Goal: Task Accomplishment & Management: Complete application form

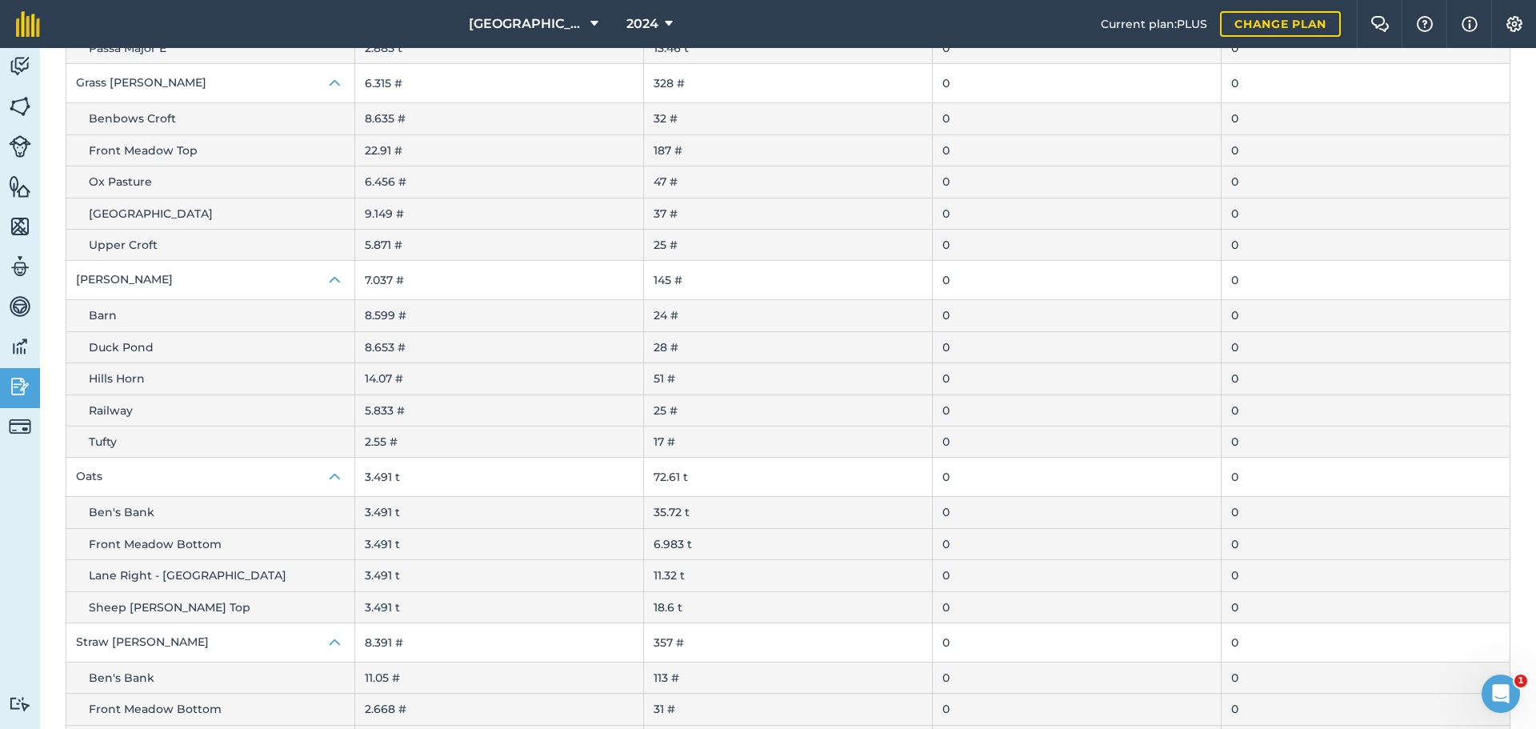
scroll to position [369, 0]
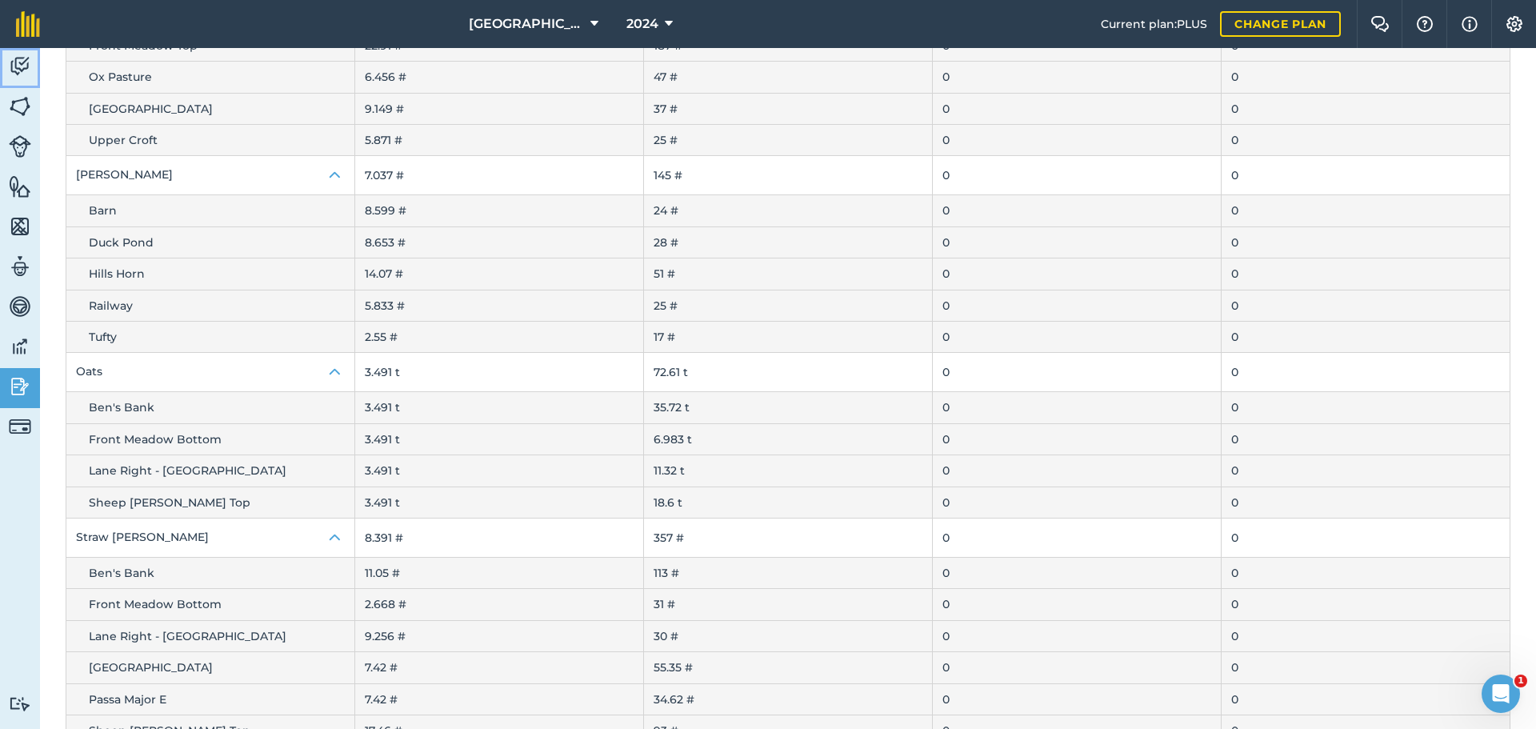
click at [22, 66] on img at bounding box center [20, 66] width 22 height 24
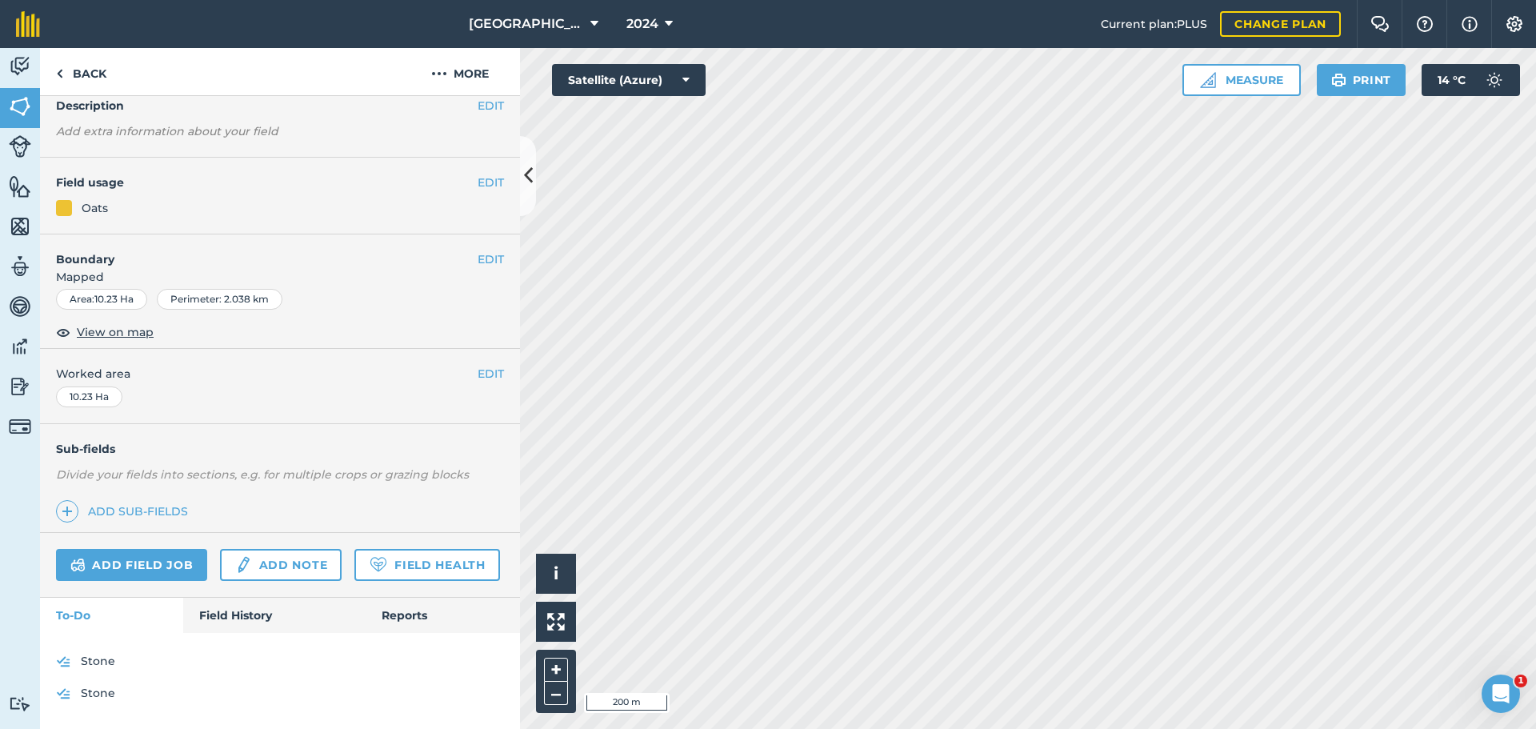
scroll to position [115, 0]
click at [230, 621] on link "Field History" at bounding box center [274, 614] width 182 height 35
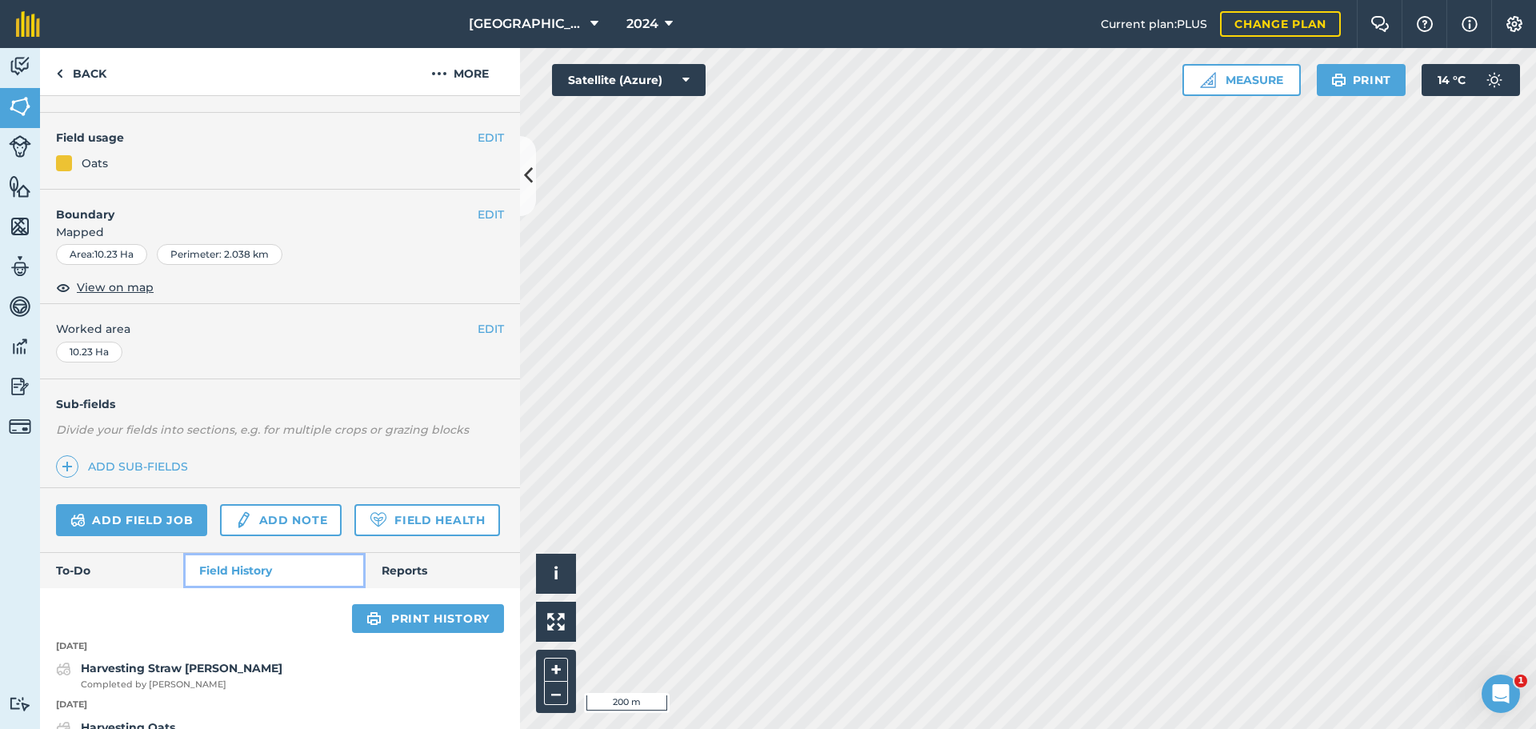
scroll to position [475, 0]
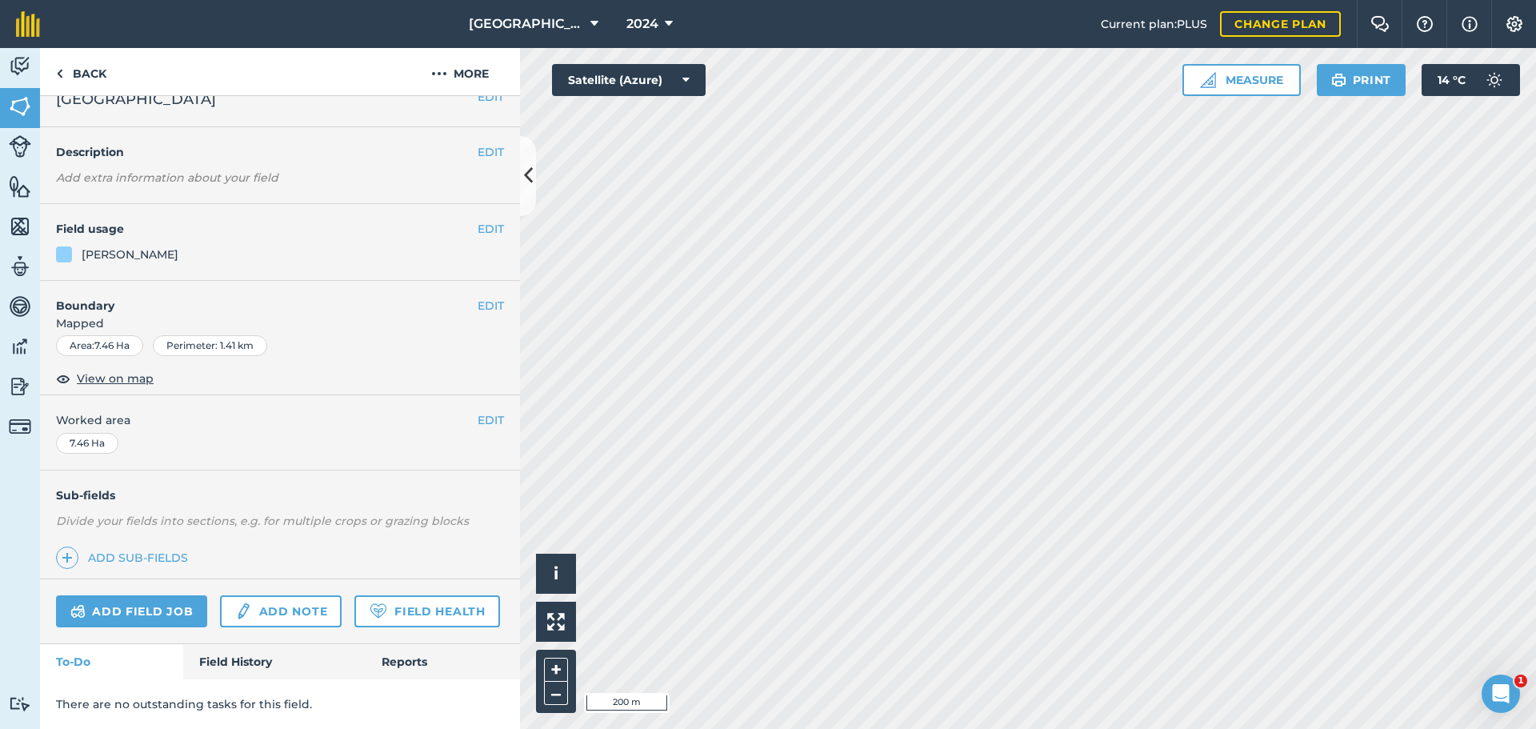
scroll to position [69, 0]
click at [202, 661] on link "Field History" at bounding box center [274, 661] width 182 height 35
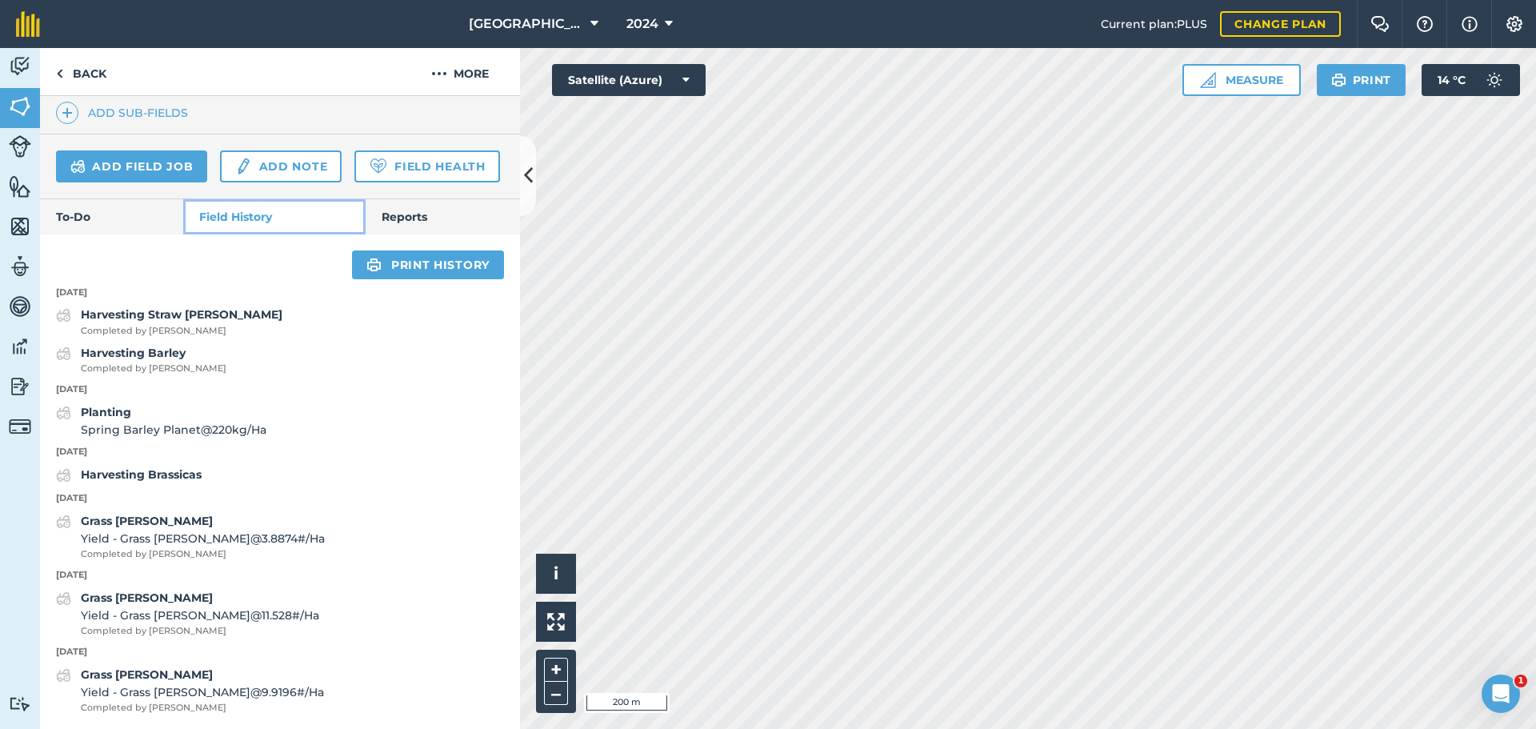
scroll to position [389, 0]
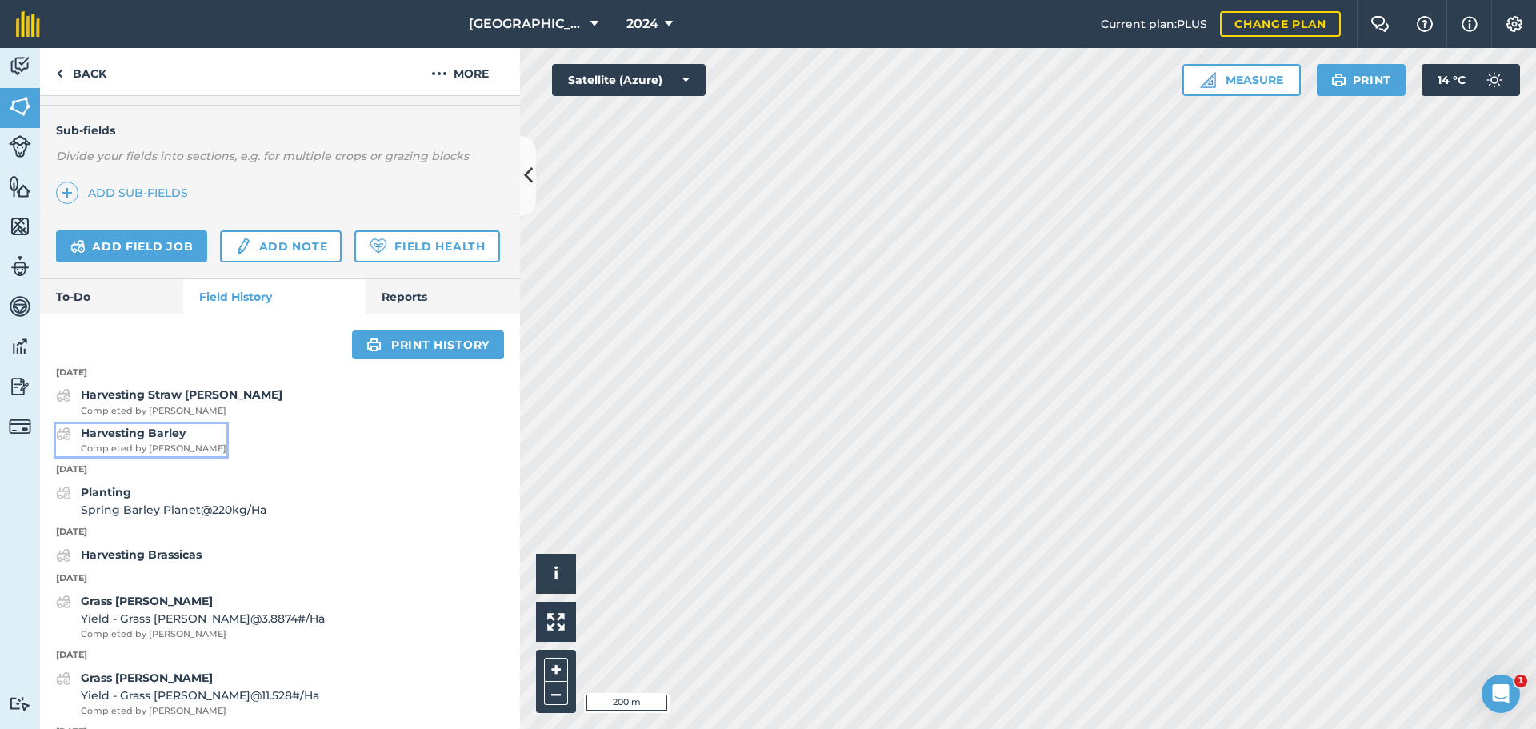
click at [158, 456] on span "Completed by [PERSON_NAME]" at bounding box center [154, 448] width 146 height 14
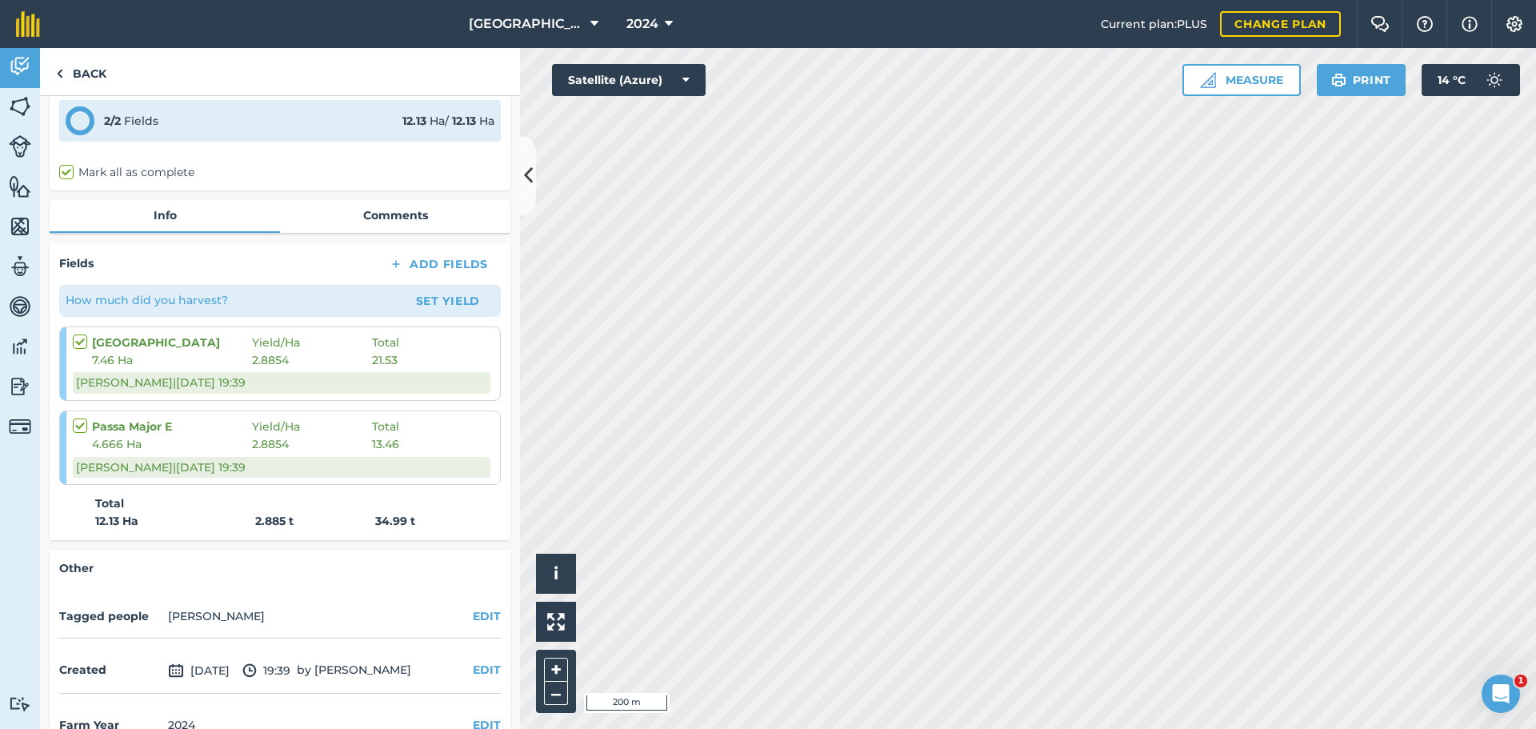
scroll to position [151, 0]
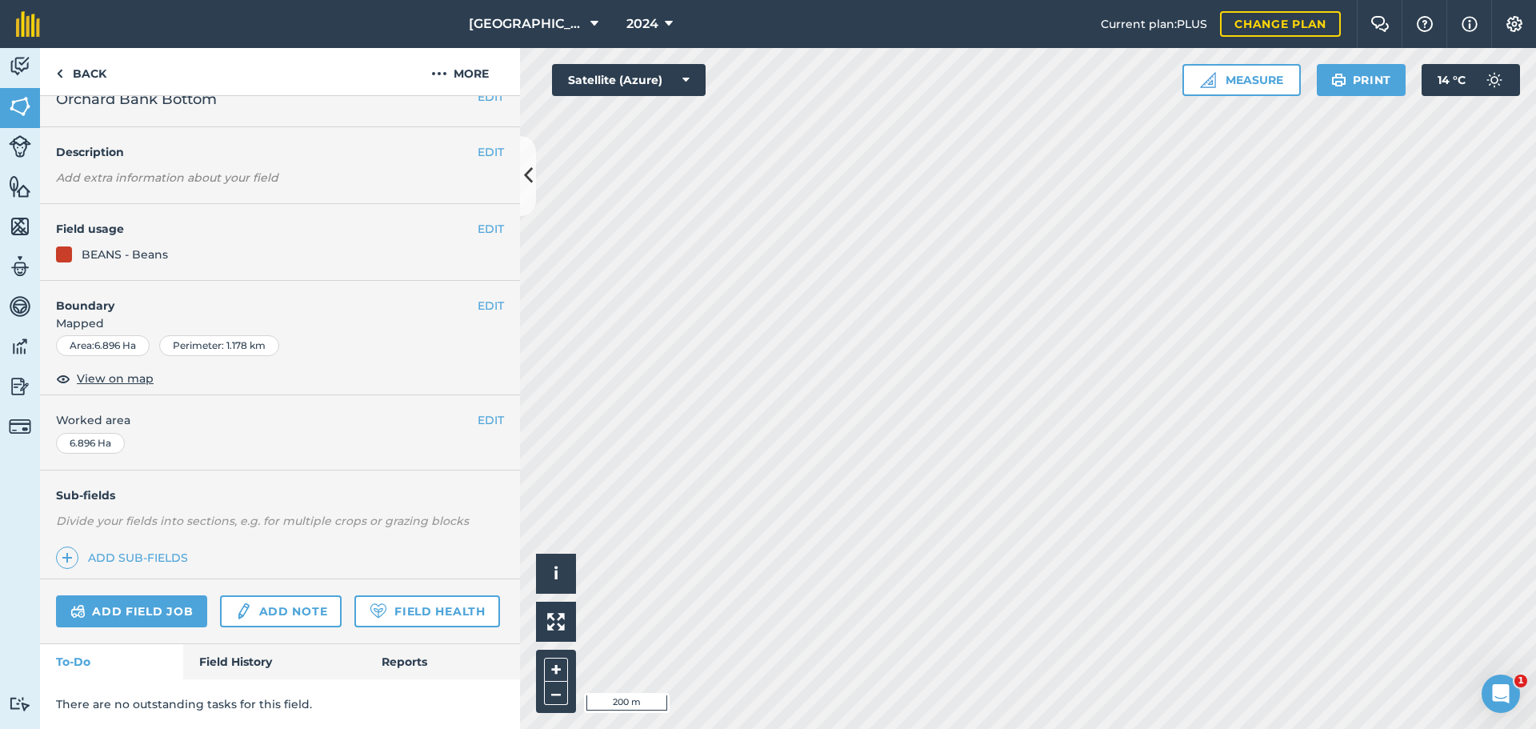
scroll to position [69, 0]
click at [242, 663] on link "Field History" at bounding box center [274, 661] width 182 height 35
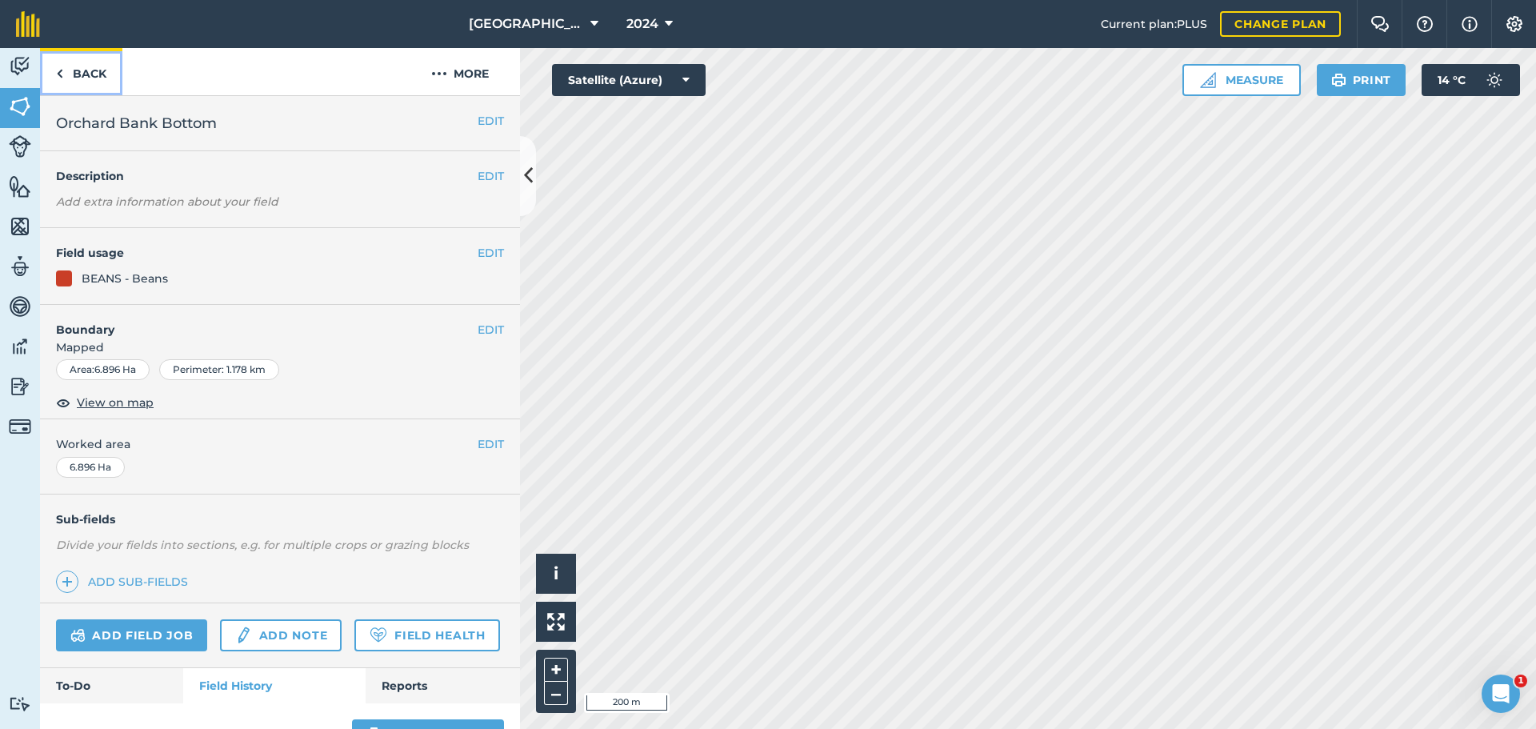
click at [85, 70] on link "Back" at bounding box center [81, 71] width 82 height 47
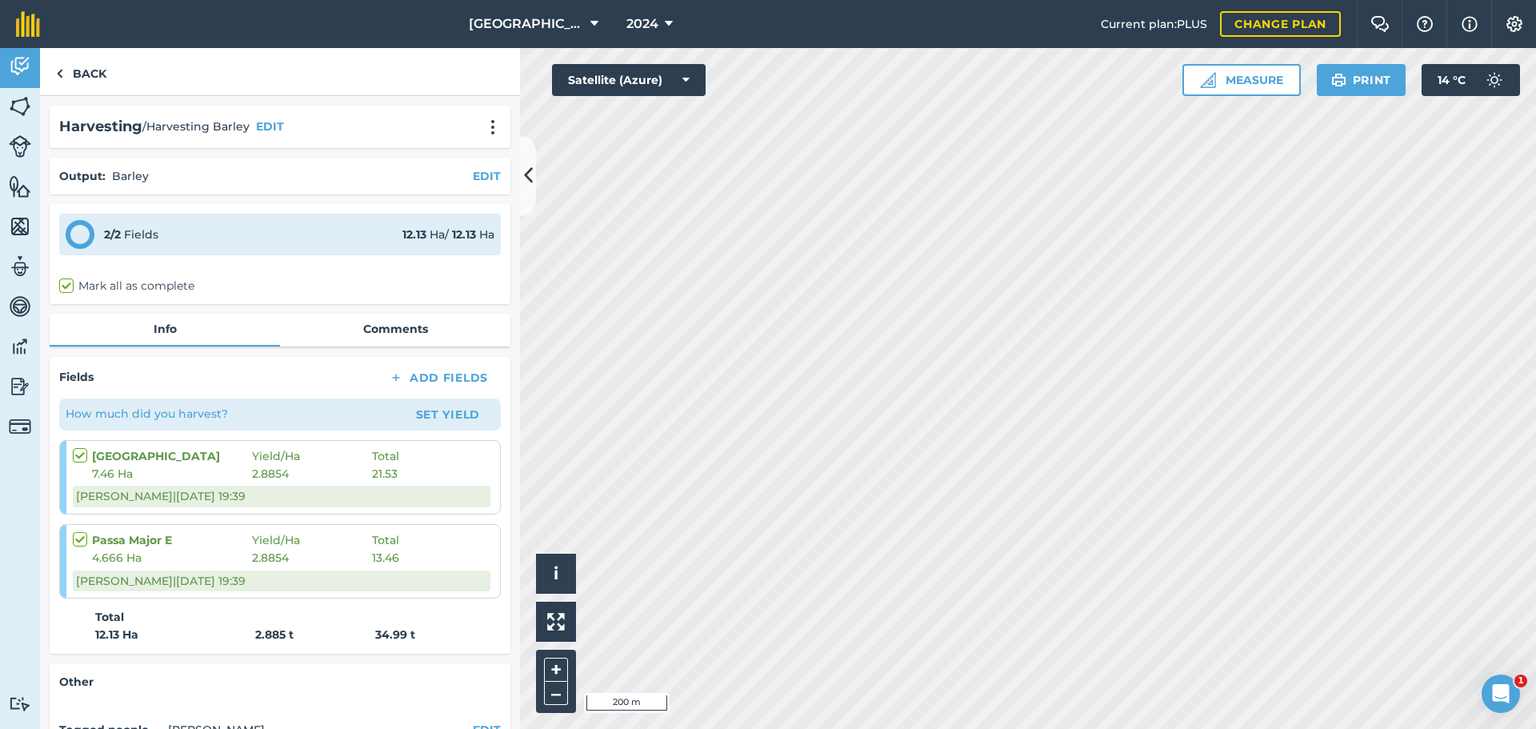
click at [66, 283] on label "Mark all as complete" at bounding box center [126, 286] width 135 height 17
click at [66, 283] on input "Mark all as complete" at bounding box center [64, 283] width 10 height 10
checkbox input "true"
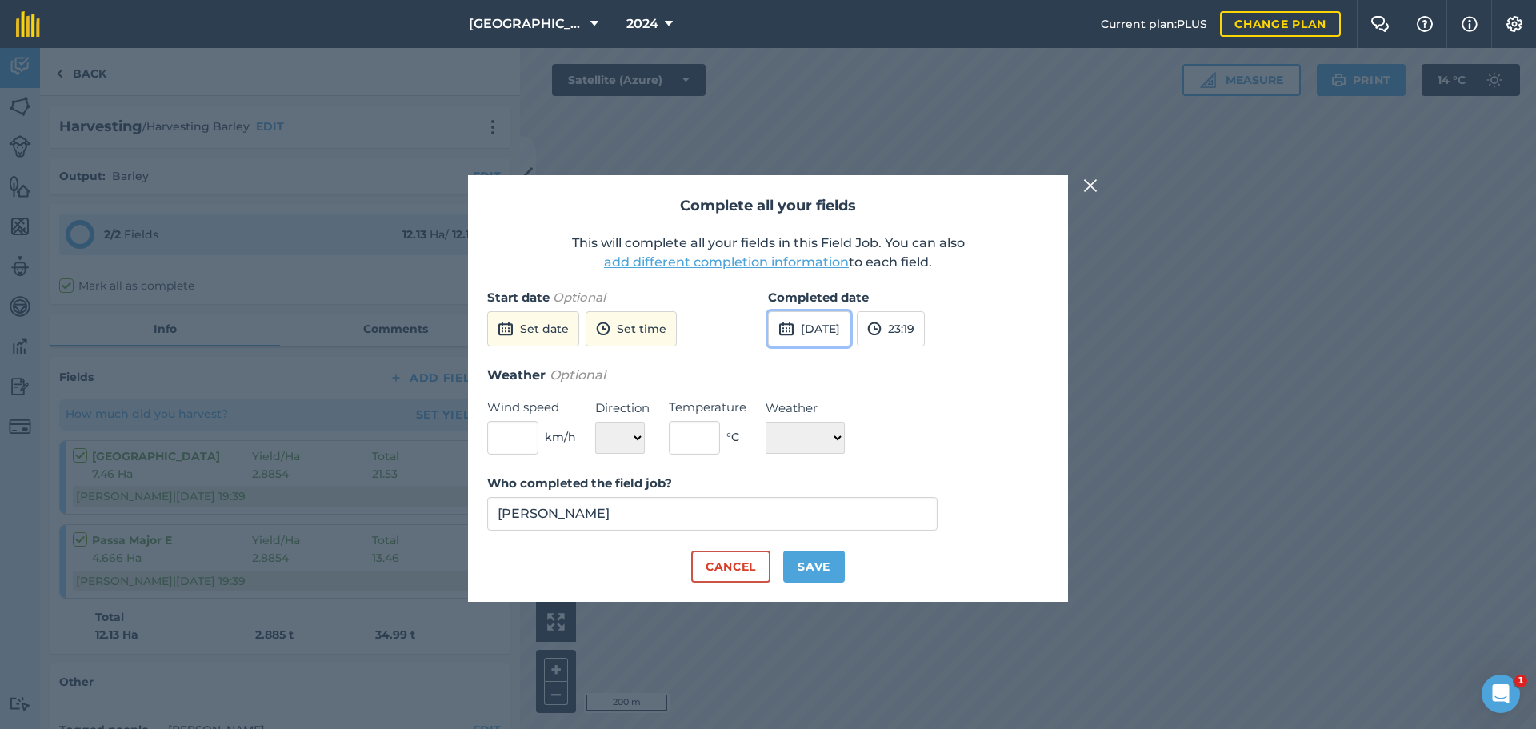
click at [850, 326] on button "[DATE]" at bounding box center [809, 328] width 82 height 35
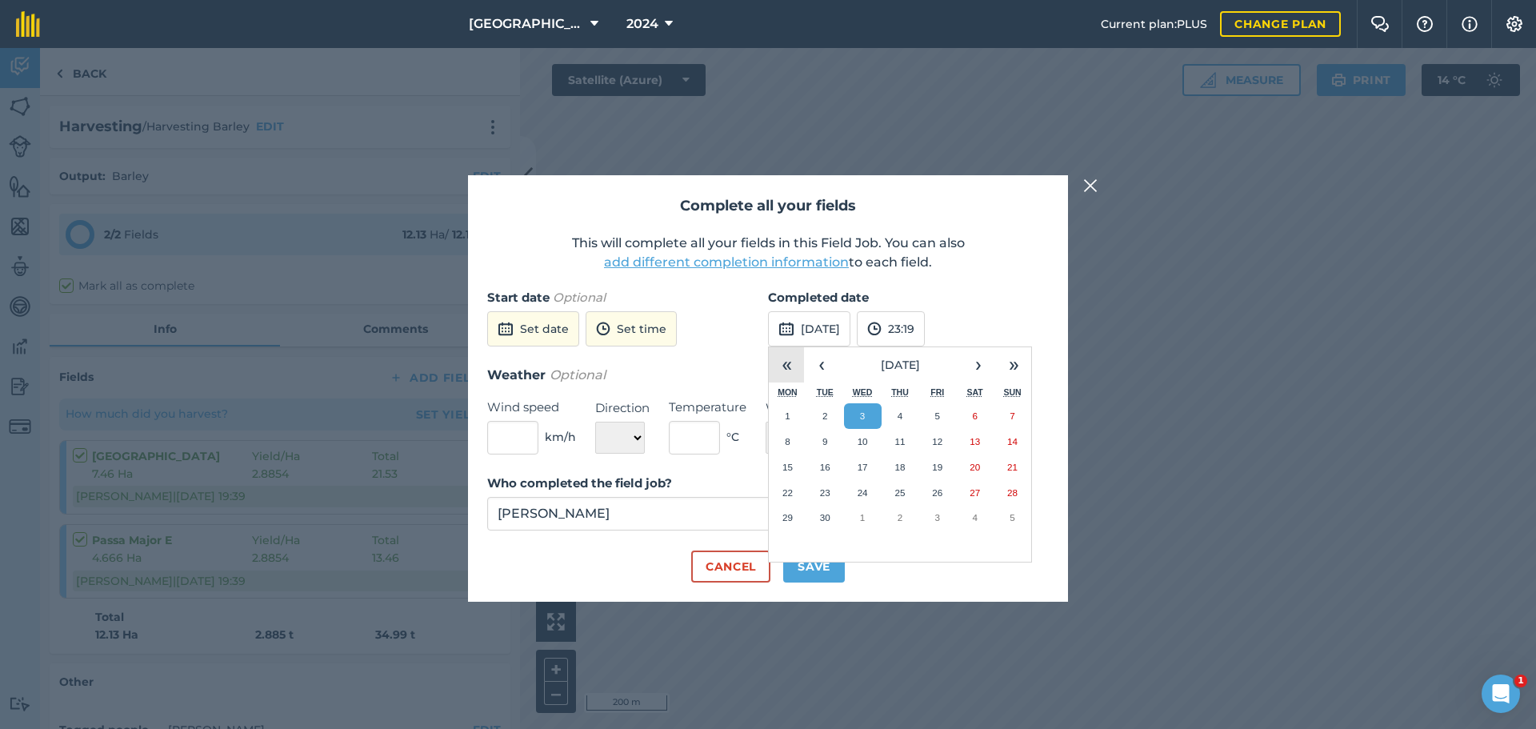
click at [789, 362] on button "«" at bounding box center [786, 364] width 35 height 35
click at [791, 443] on button "2" at bounding box center [788, 442] width 38 height 26
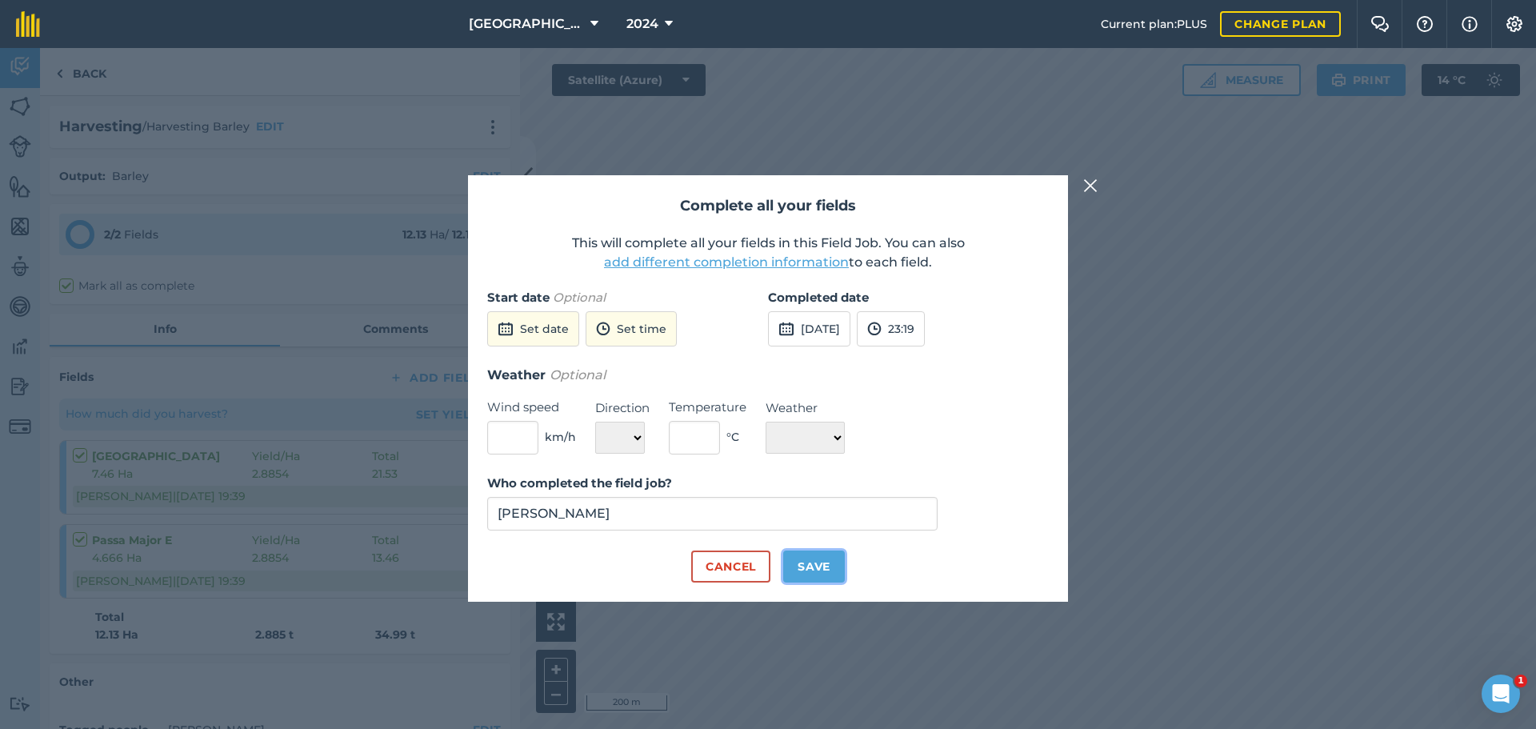
click at [820, 559] on button "Save" at bounding box center [814, 566] width 62 height 32
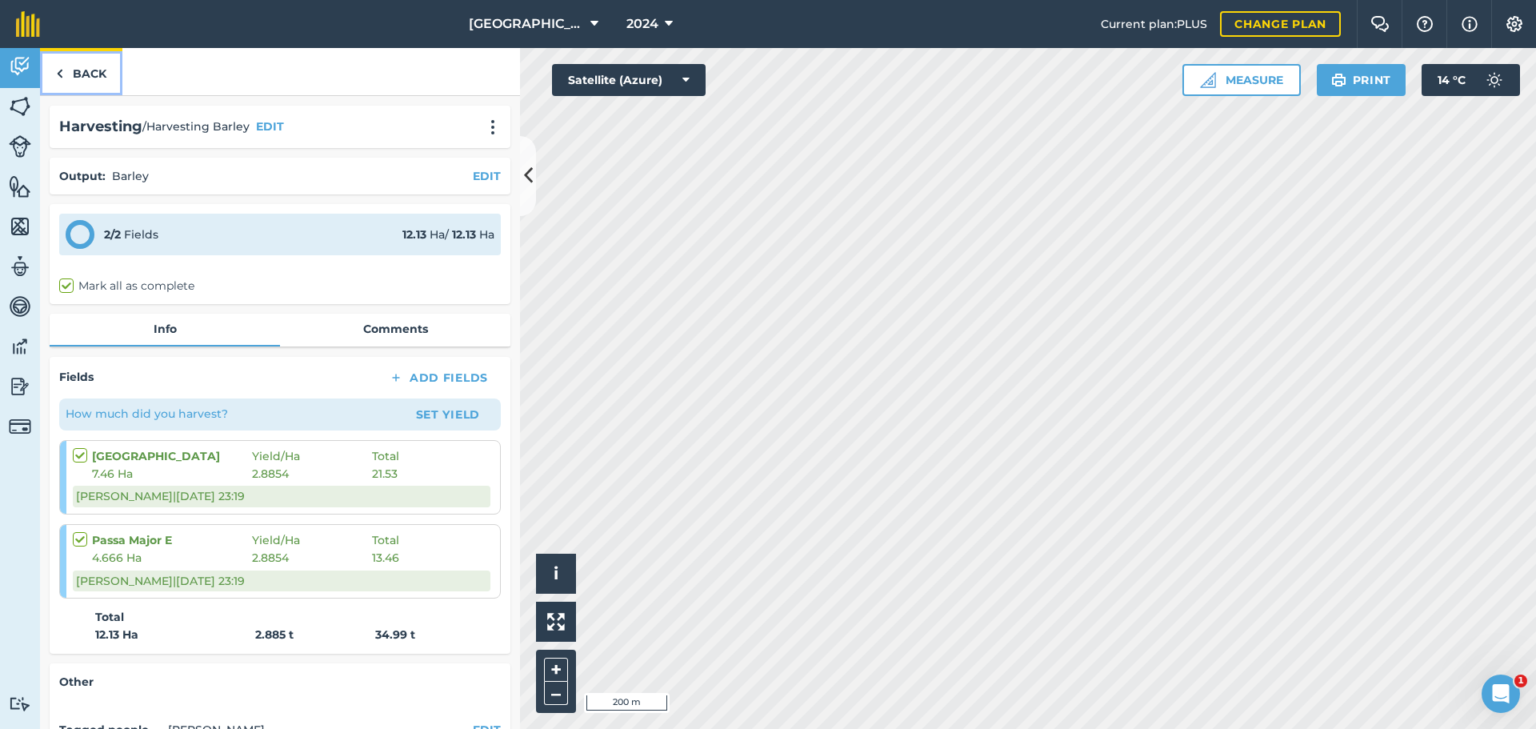
click at [79, 78] on link "Back" at bounding box center [81, 71] width 82 height 47
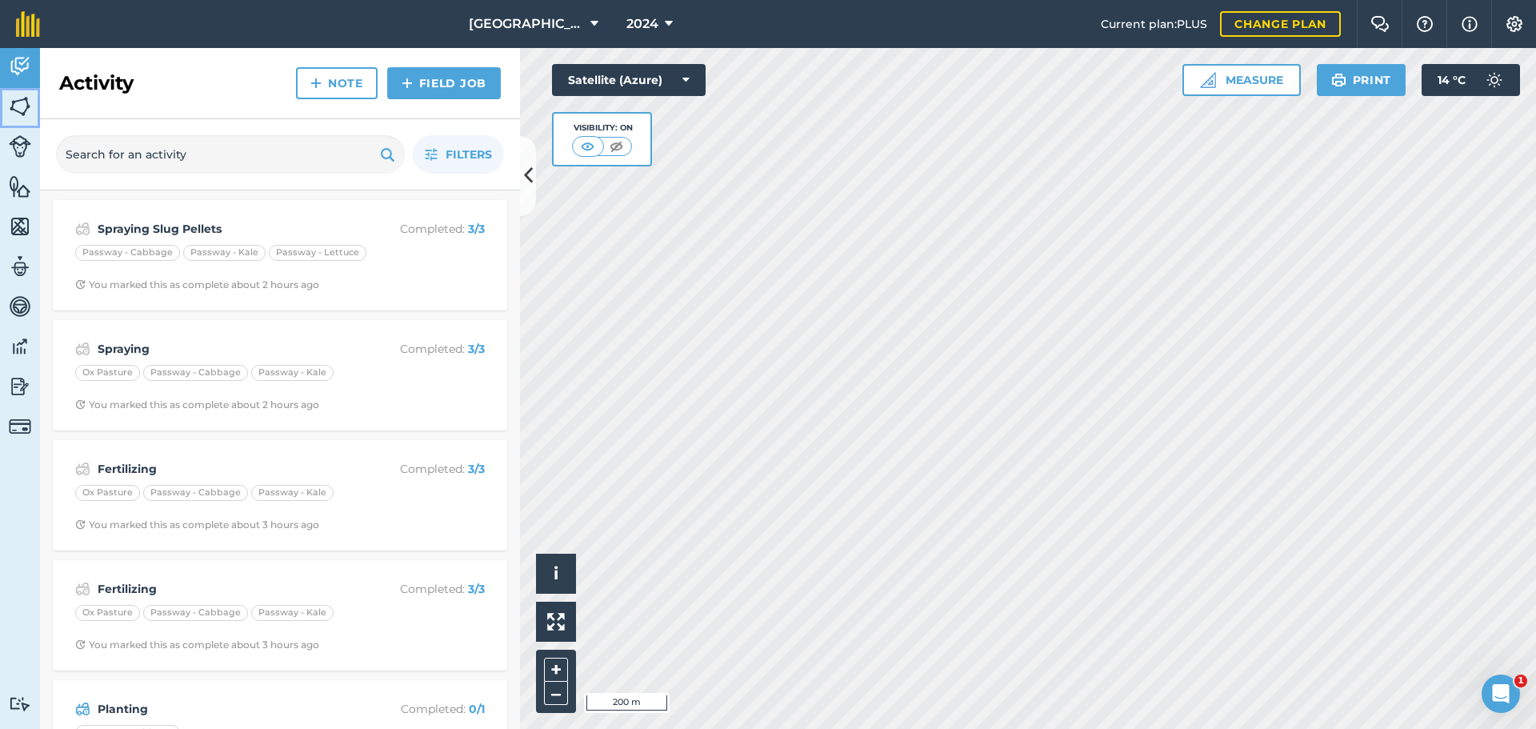
click at [23, 101] on img at bounding box center [20, 106] width 22 height 24
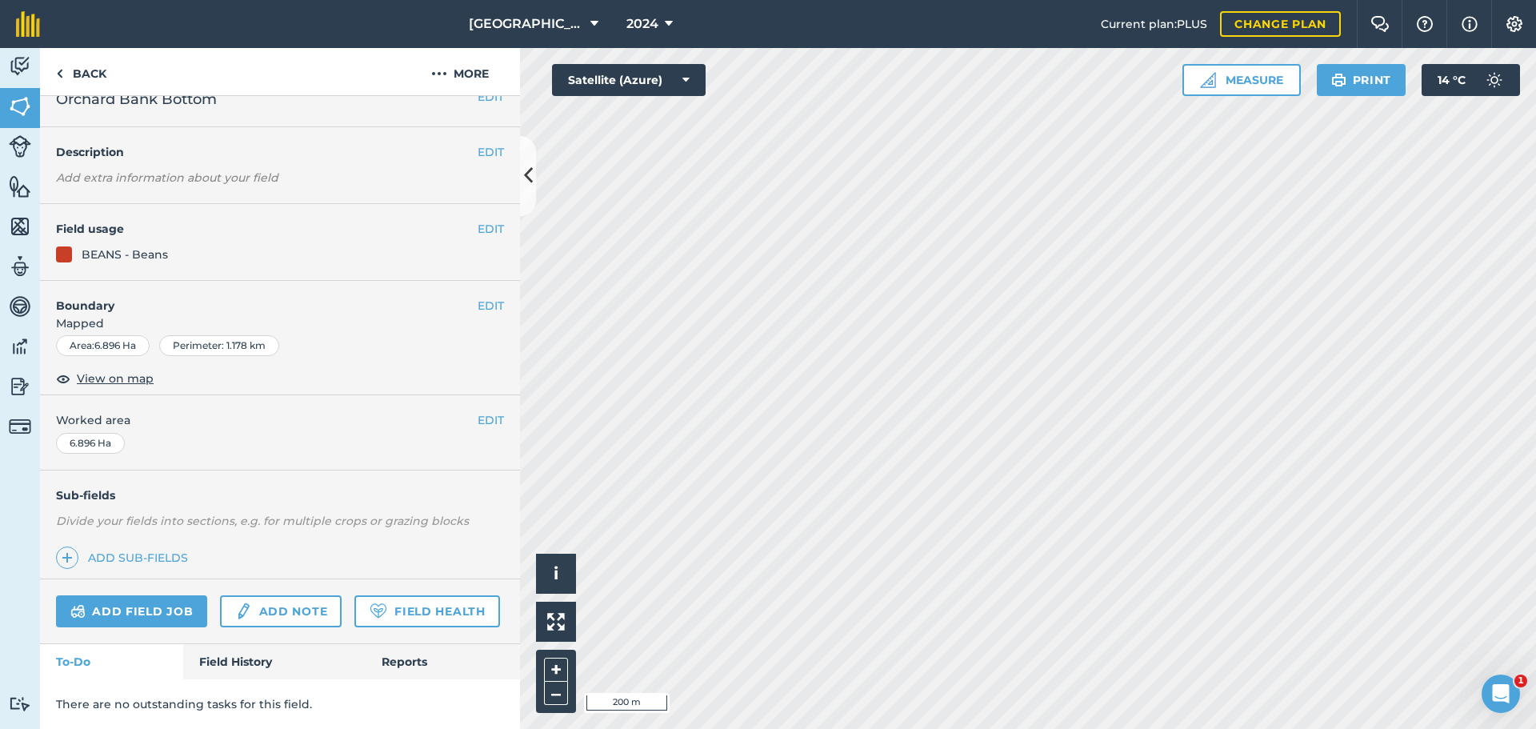
scroll to position [69, 0]
click at [232, 664] on link "Field History" at bounding box center [274, 661] width 182 height 35
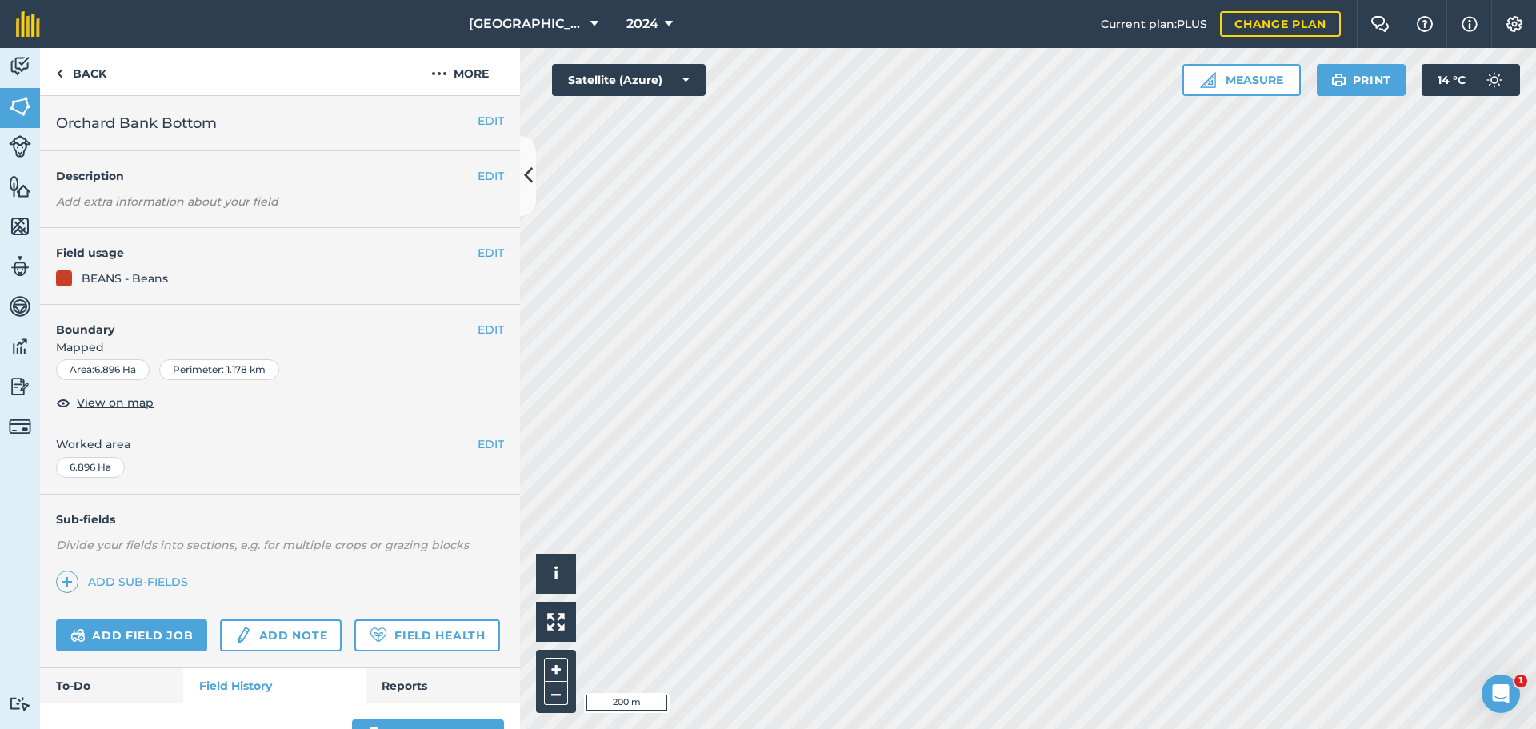
click at [146, 277] on div "BEANS - Beans" at bounding box center [125, 279] width 86 height 18
click at [142, 274] on div "BEANS - Beans" at bounding box center [125, 279] width 86 height 18
click at [25, 74] on img at bounding box center [20, 66] width 22 height 24
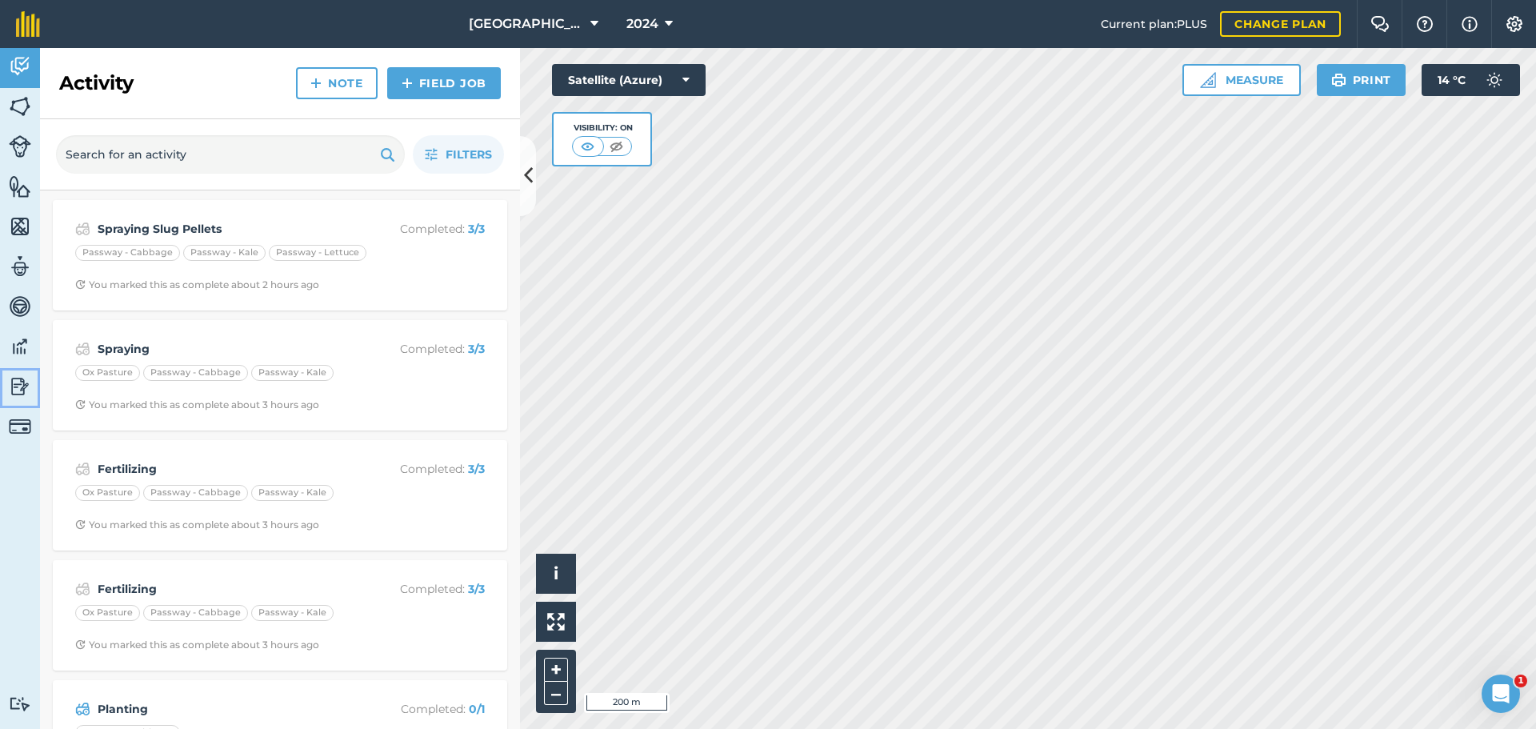
click at [25, 382] on img at bounding box center [20, 386] width 22 height 24
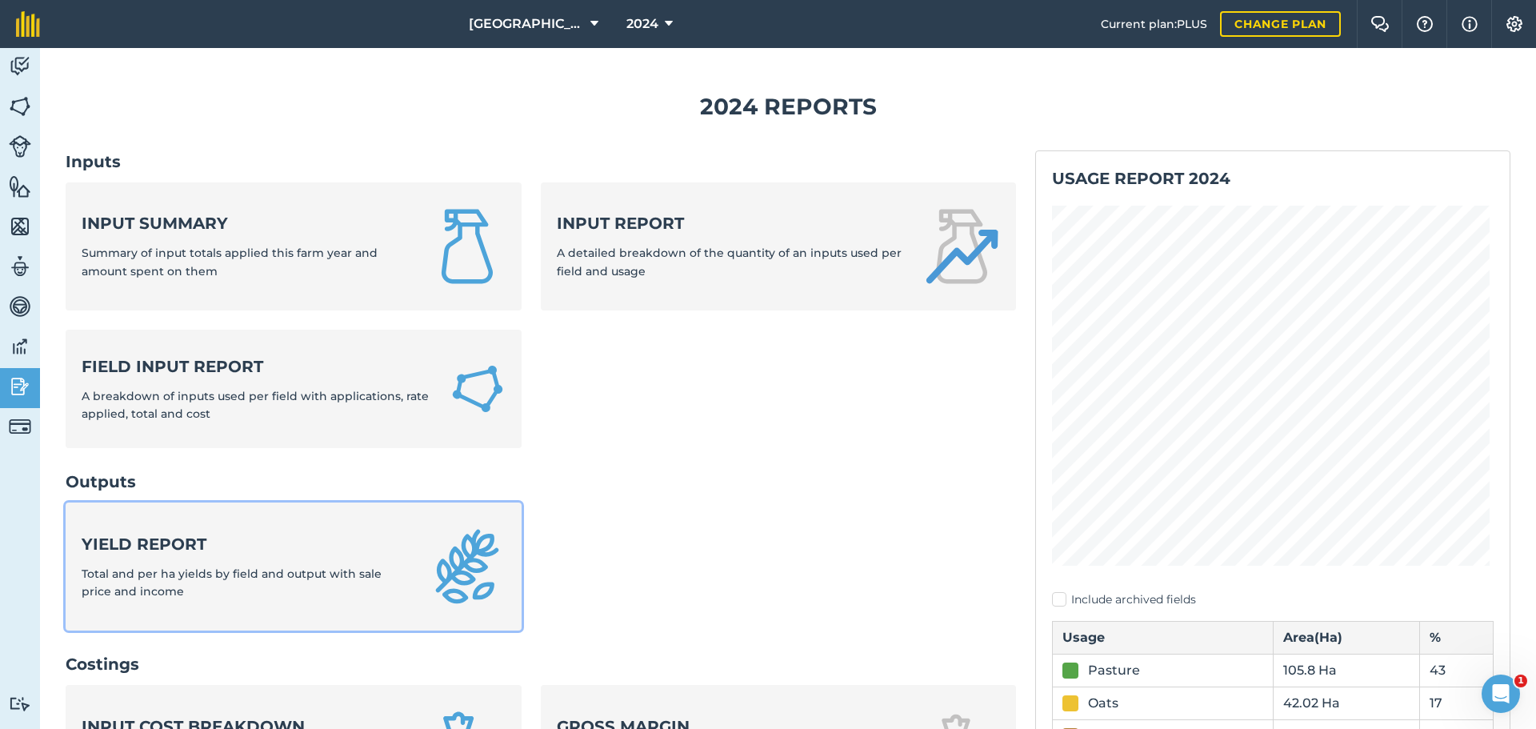
click at [219, 560] on div "Yield report Total and per ha yields by field and output with sale price and in…" at bounding box center [246, 567] width 328 height 68
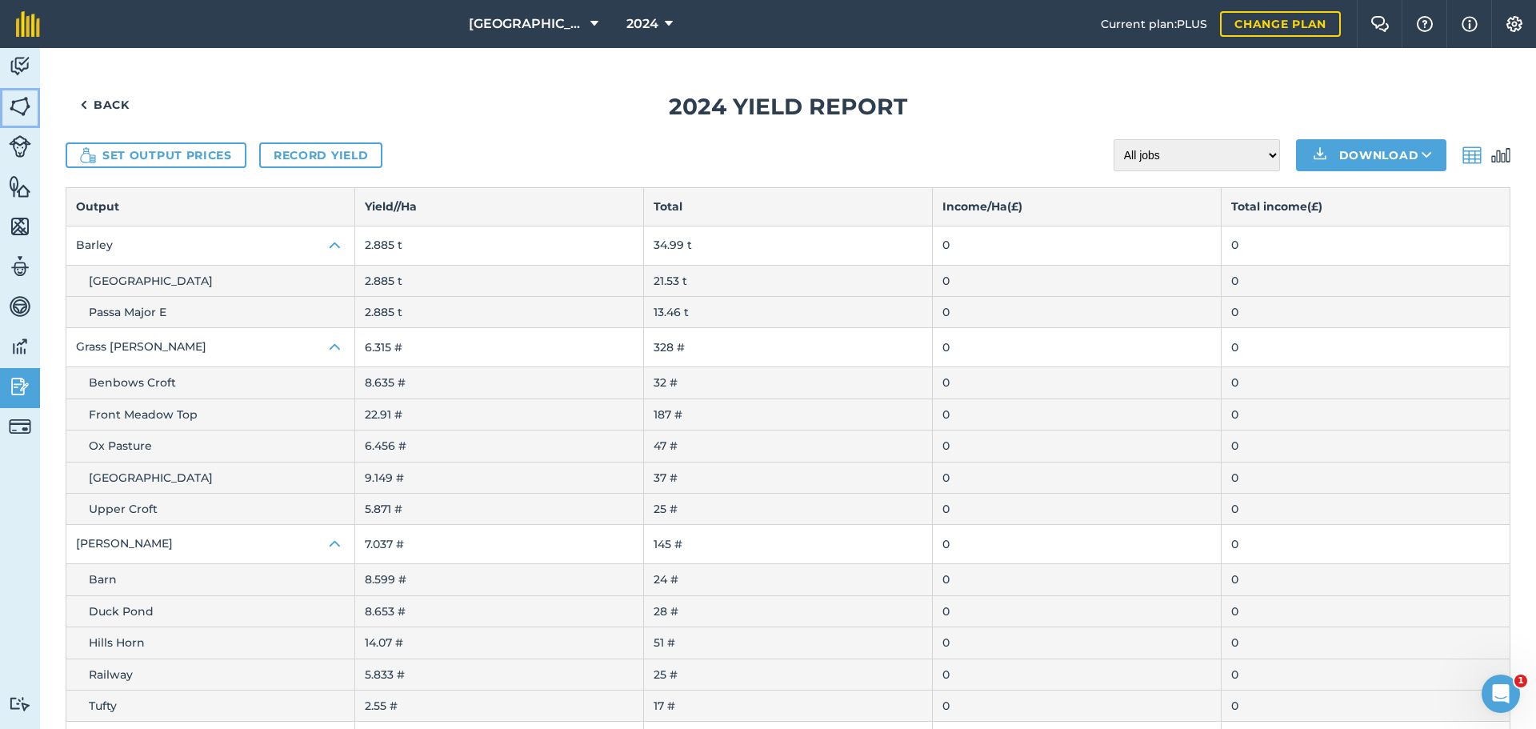
click at [14, 97] on img at bounding box center [20, 106] width 22 height 24
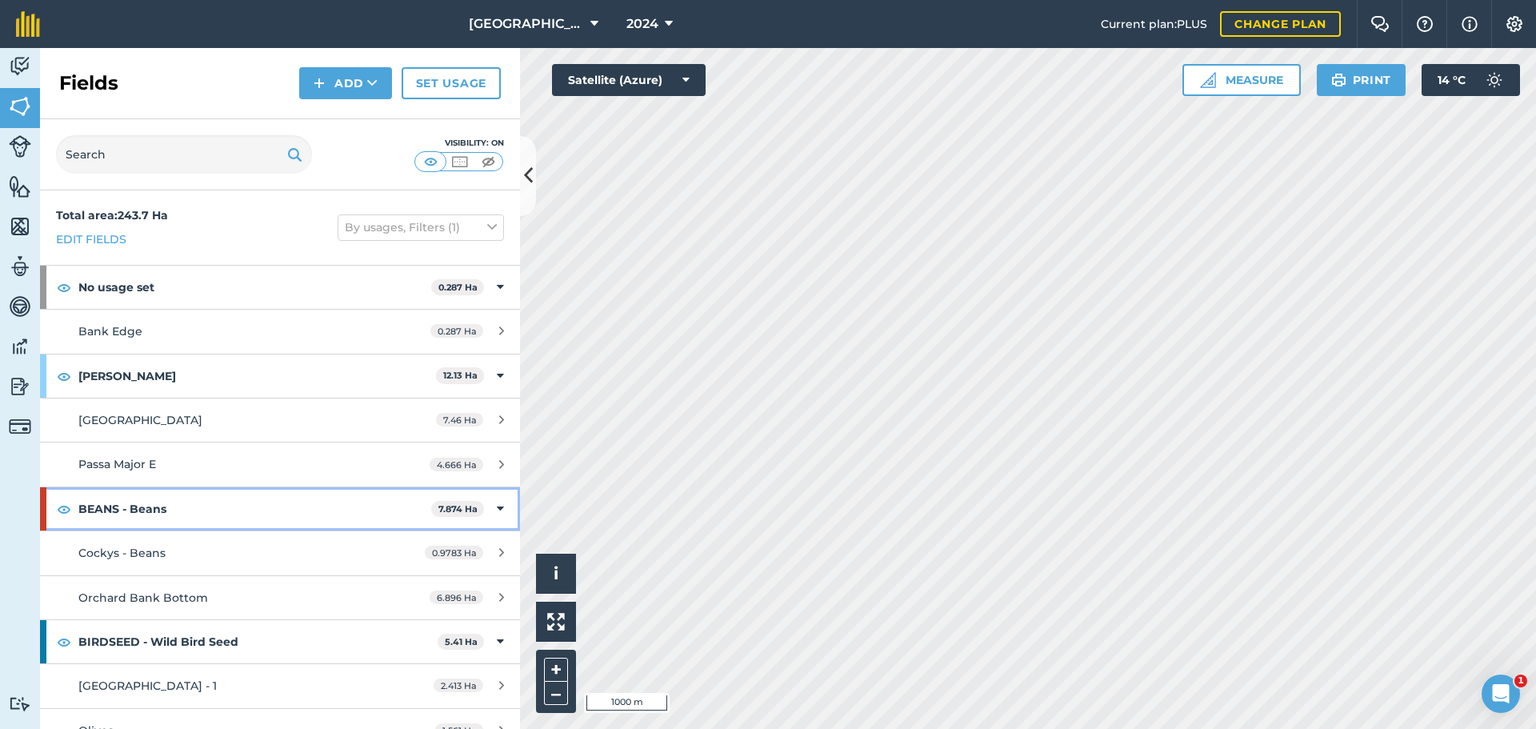
click at [150, 503] on strong "BEANS - Beans" at bounding box center [254, 508] width 353 height 43
click at [150, 503] on strong "BEANS - Beans" at bounding box center [256, 508] width 356 height 43
click at [246, 513] on strong "BEANS - Beans" at bounding box center [254, 508] width 353 height 43
click at [246, 513] on strong "BEANS - Beans" at bounding box center [256, 508] width 356 height 43
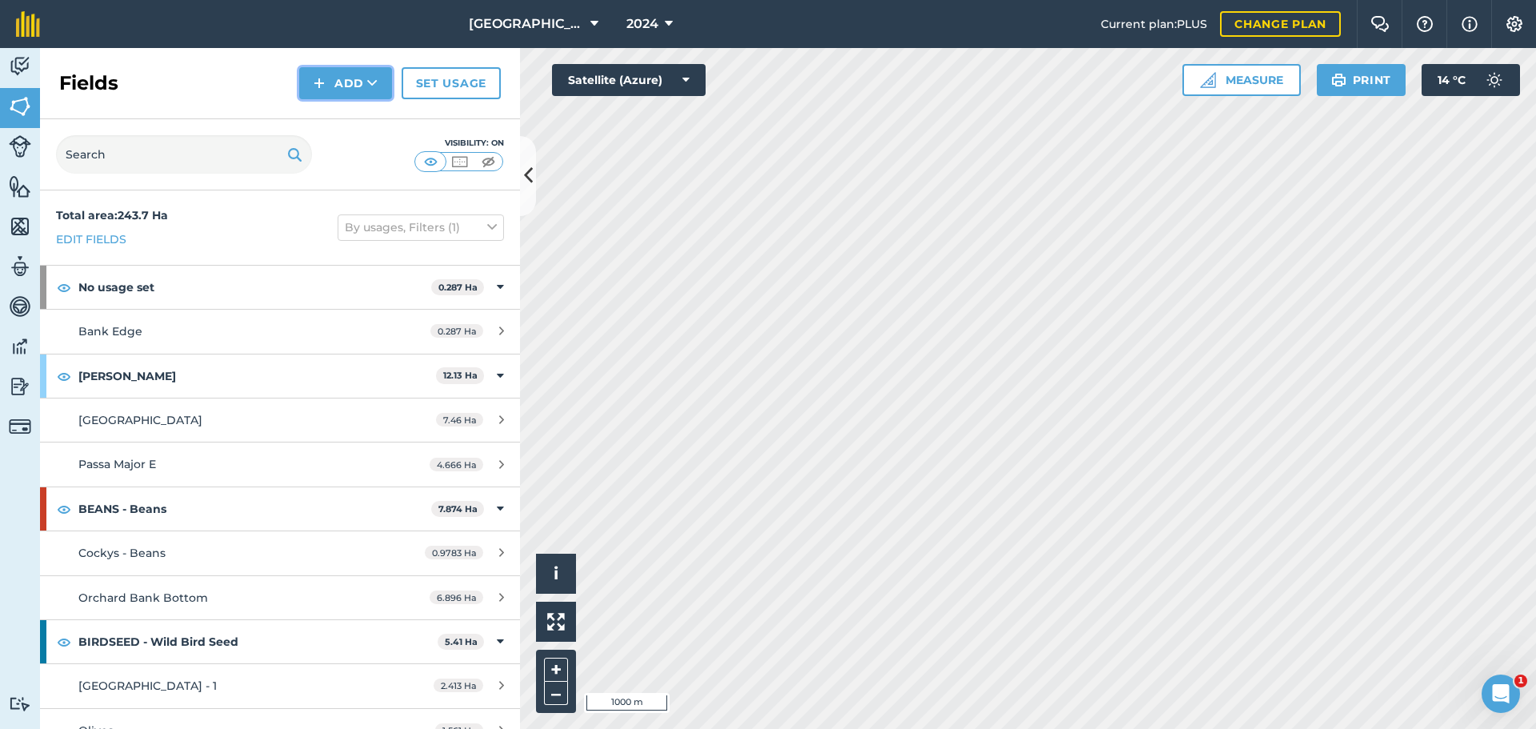
click at [347, 74] on button "Add" at bounding box center [345, 83] width 93 height 32
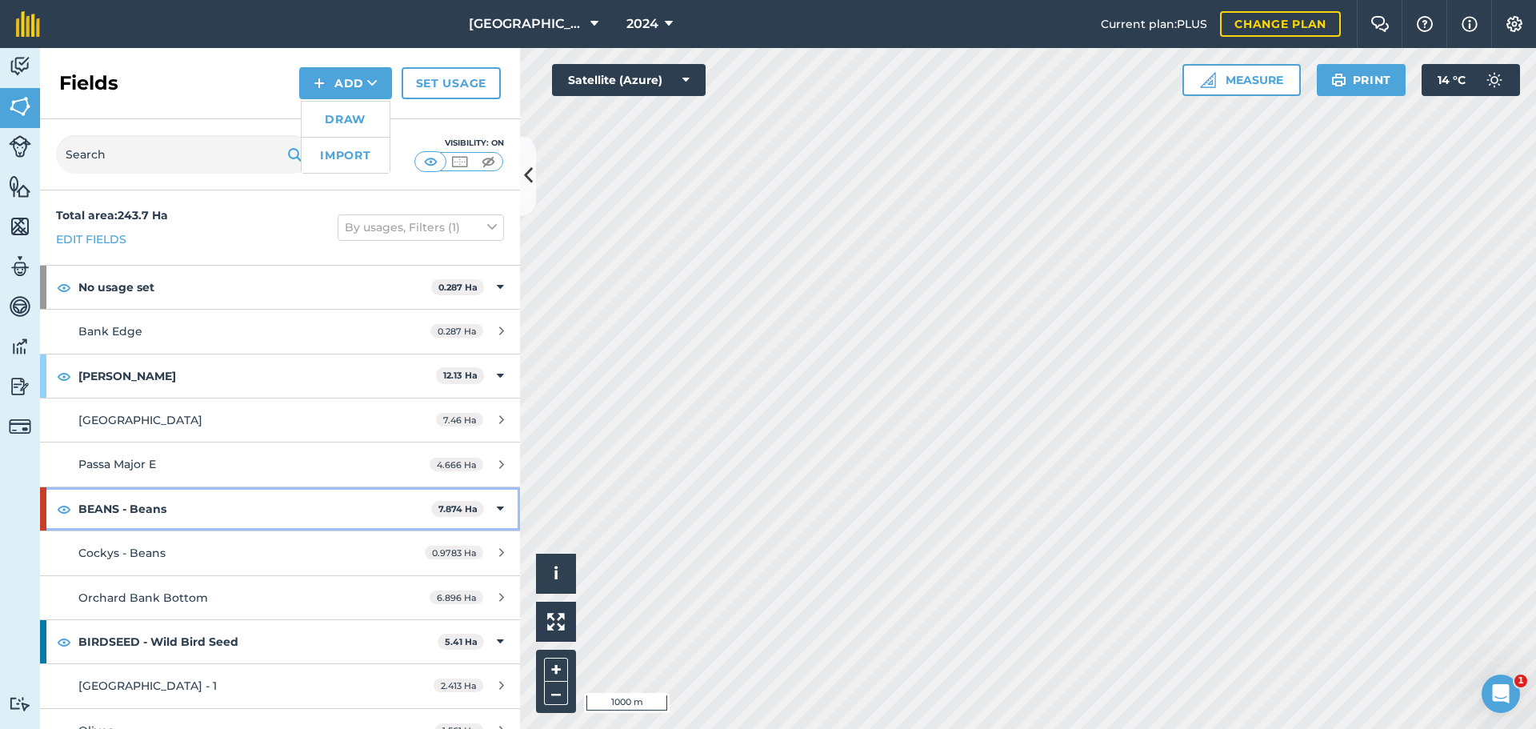
click at [233, 507] on strong "BEANS - Beans" at bounding box center [254, 508] width 353 height 43
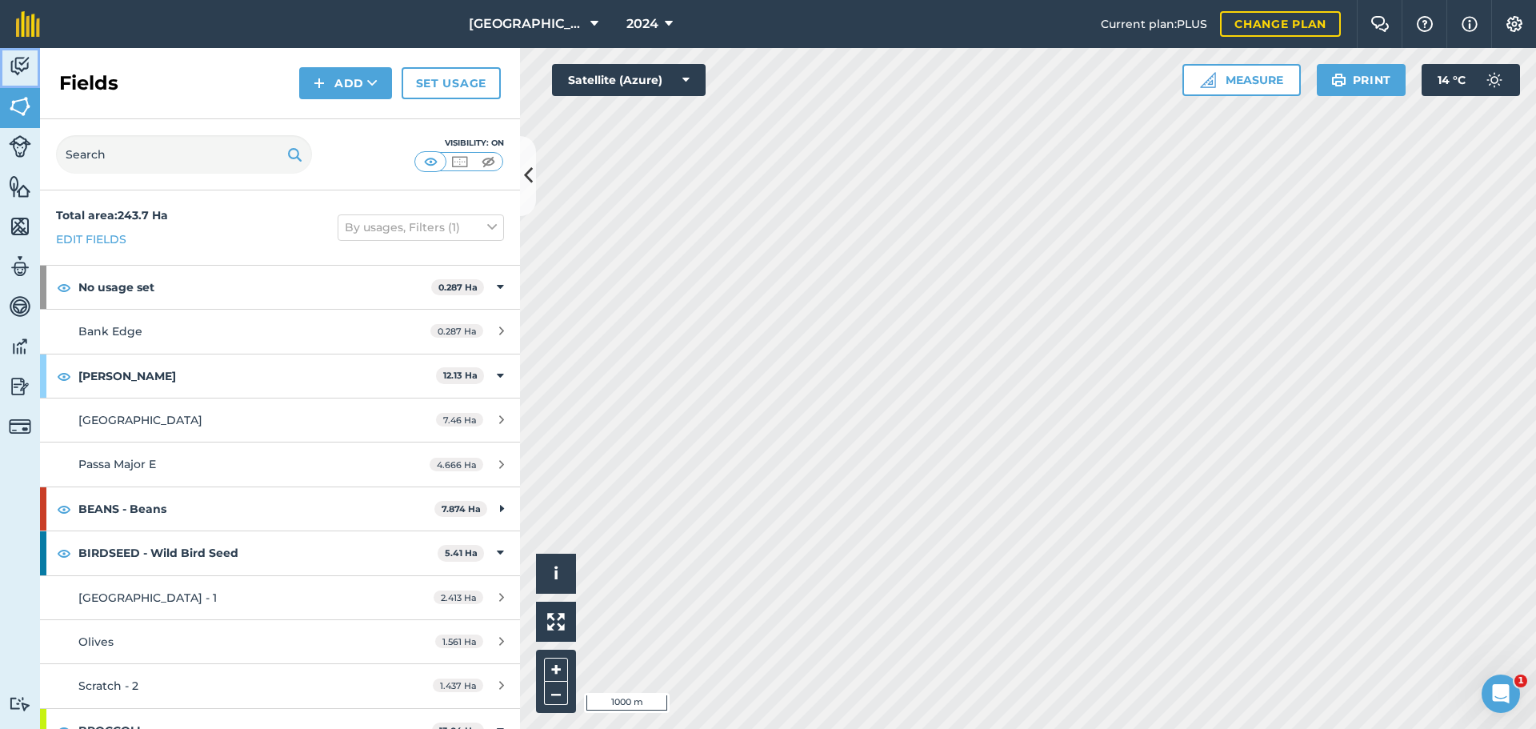
click at [22, 70] on img at bounding box center [20, 66] width 22 height 24
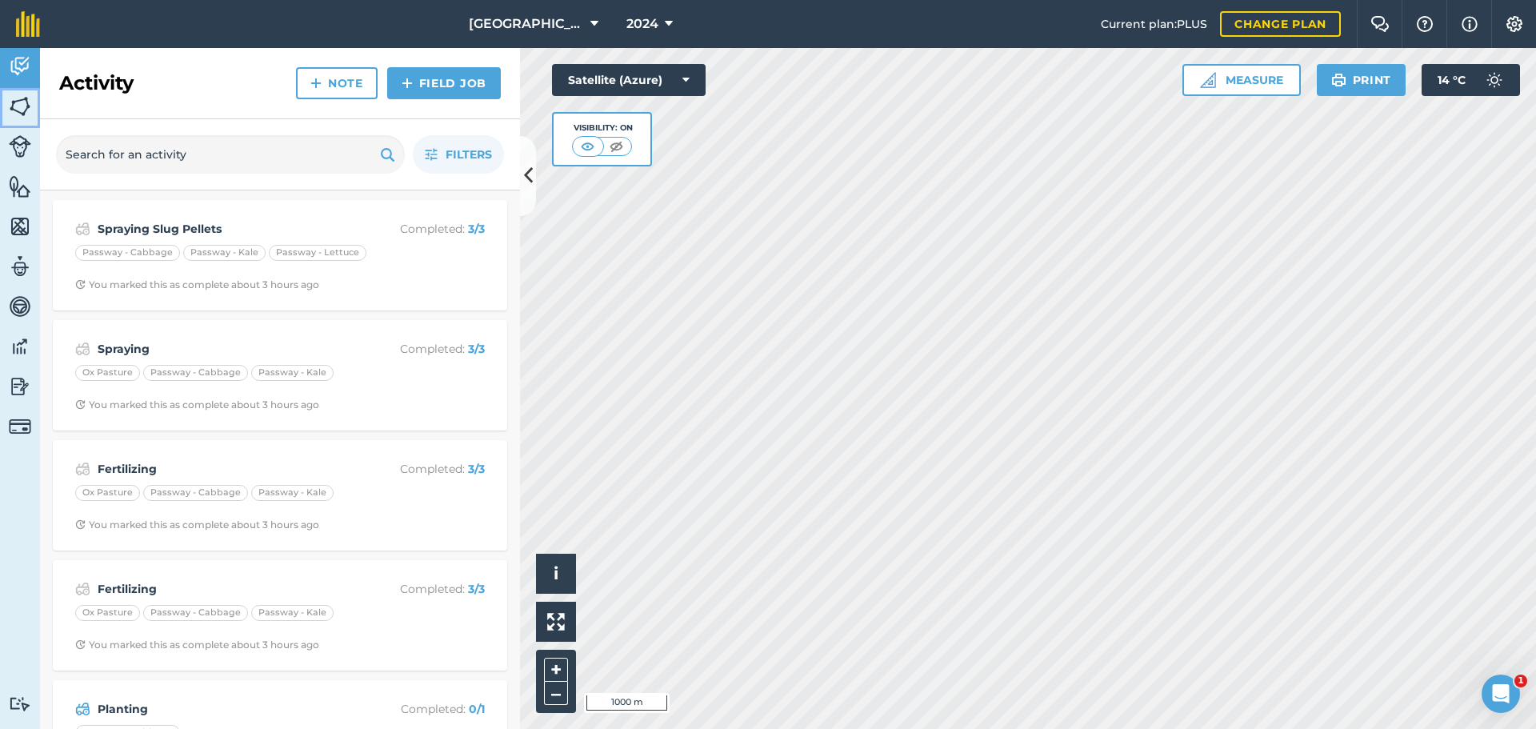
click at [15, 110] on img at bounding box center [20, 106] width 22 height 24
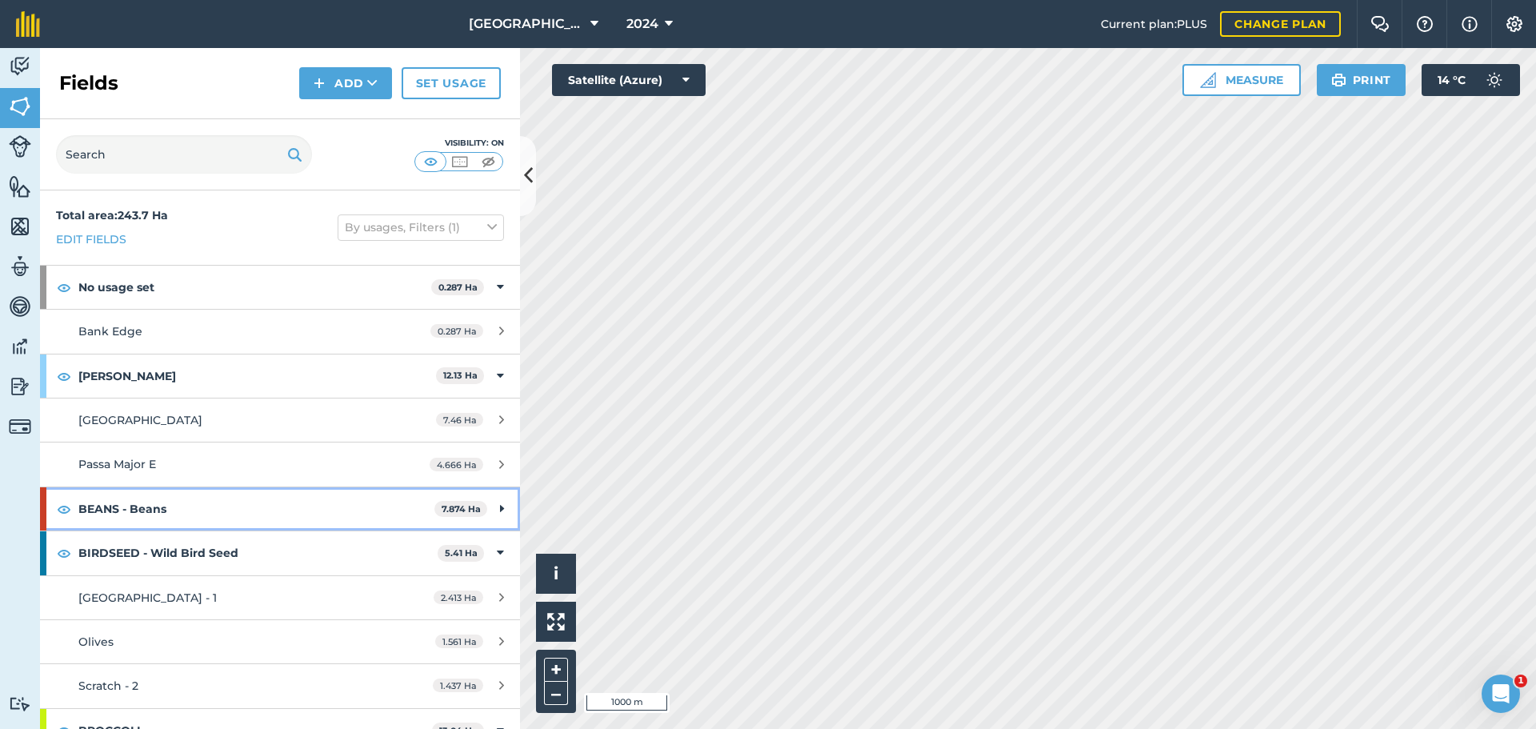
click at [118, 498] on strong "BEANS - Beans" at bounding box center [256, 508] width 356 height 43
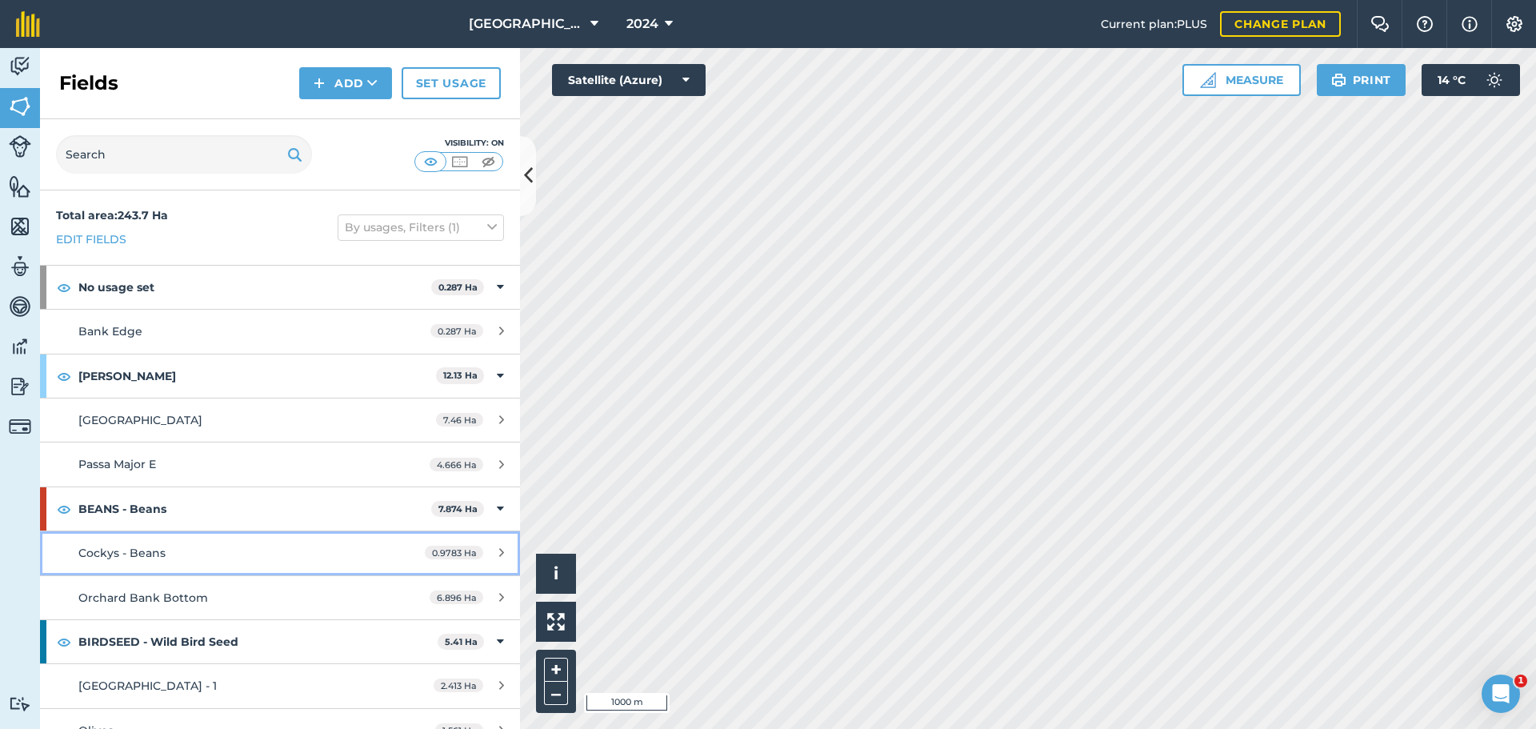
click at [148, 551] on span "Cockys - Beans" at bounding box center [121, 552] width 87 height 14
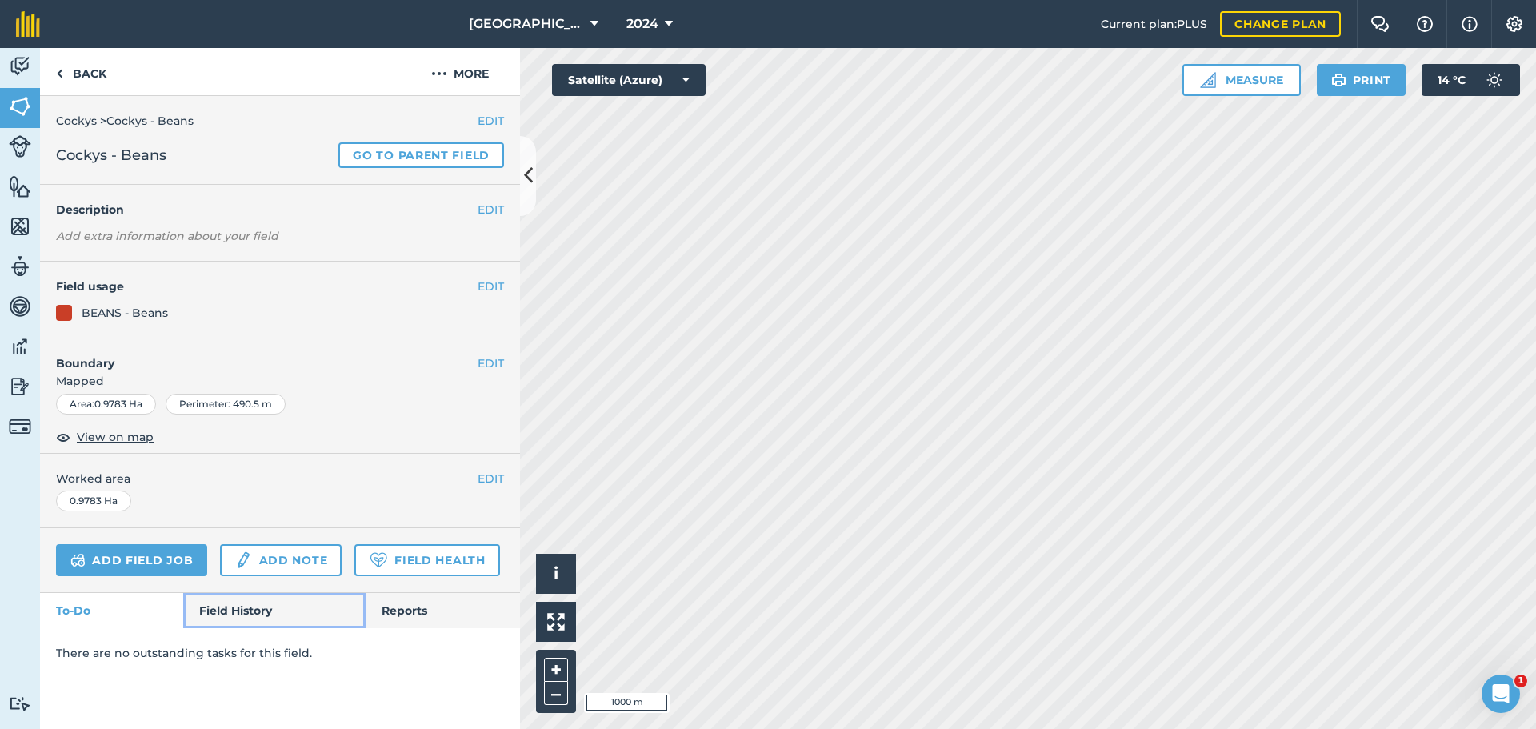
click at [237, 621] on link "Field History" at bounding box center [274, 610] width 182 height 35
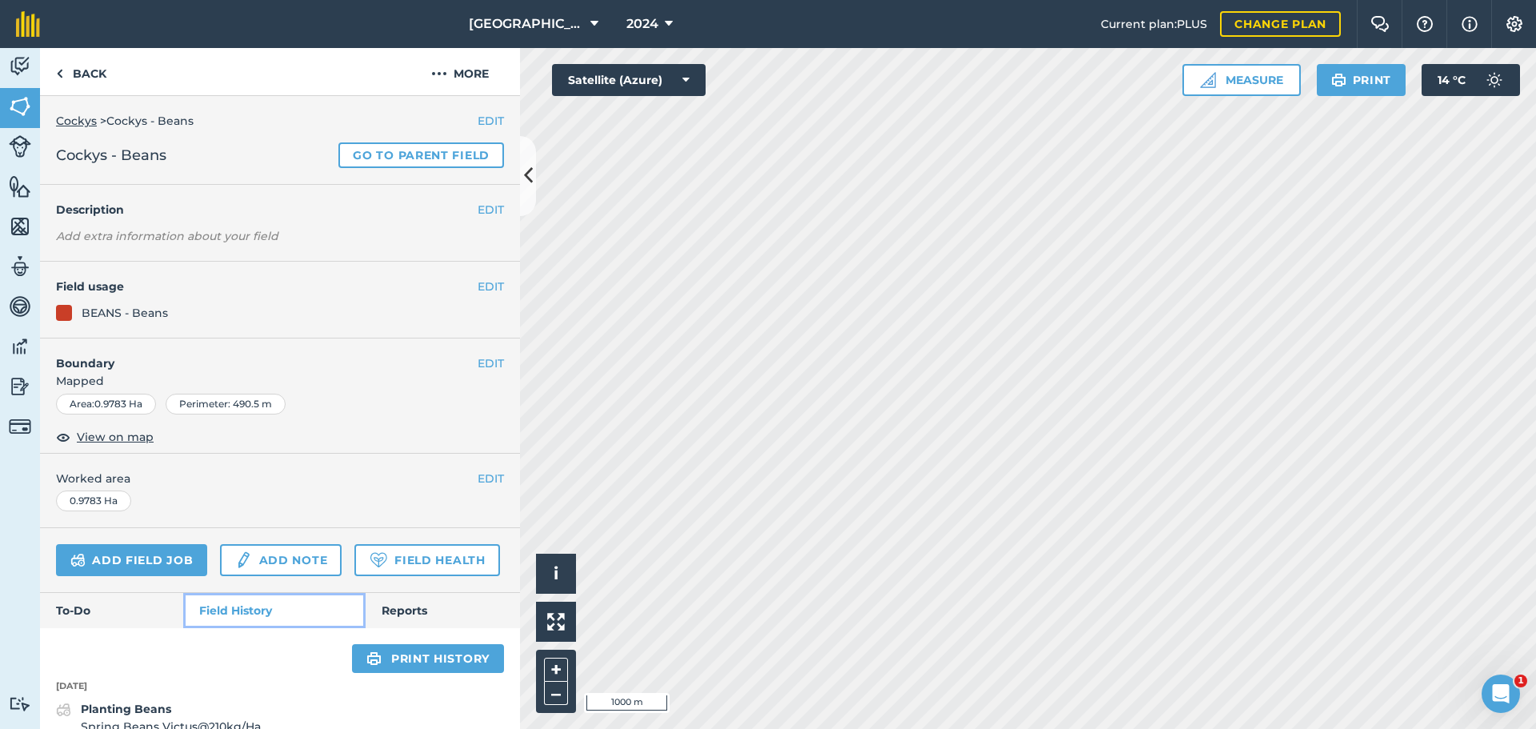
scroll to position [82, 0]
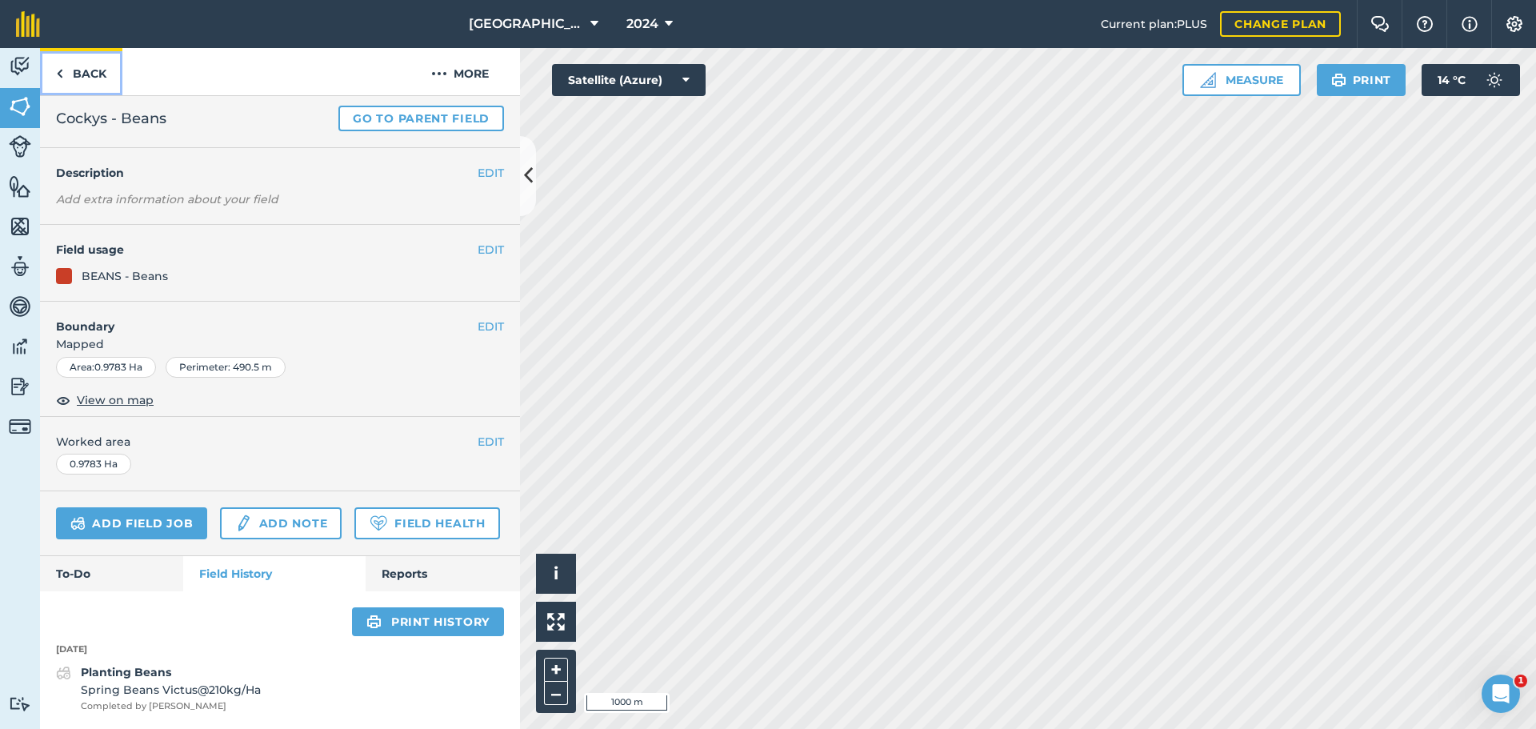
click at [72, 79] on link "Back" at bounding box center [81, 71] width 82 height 47
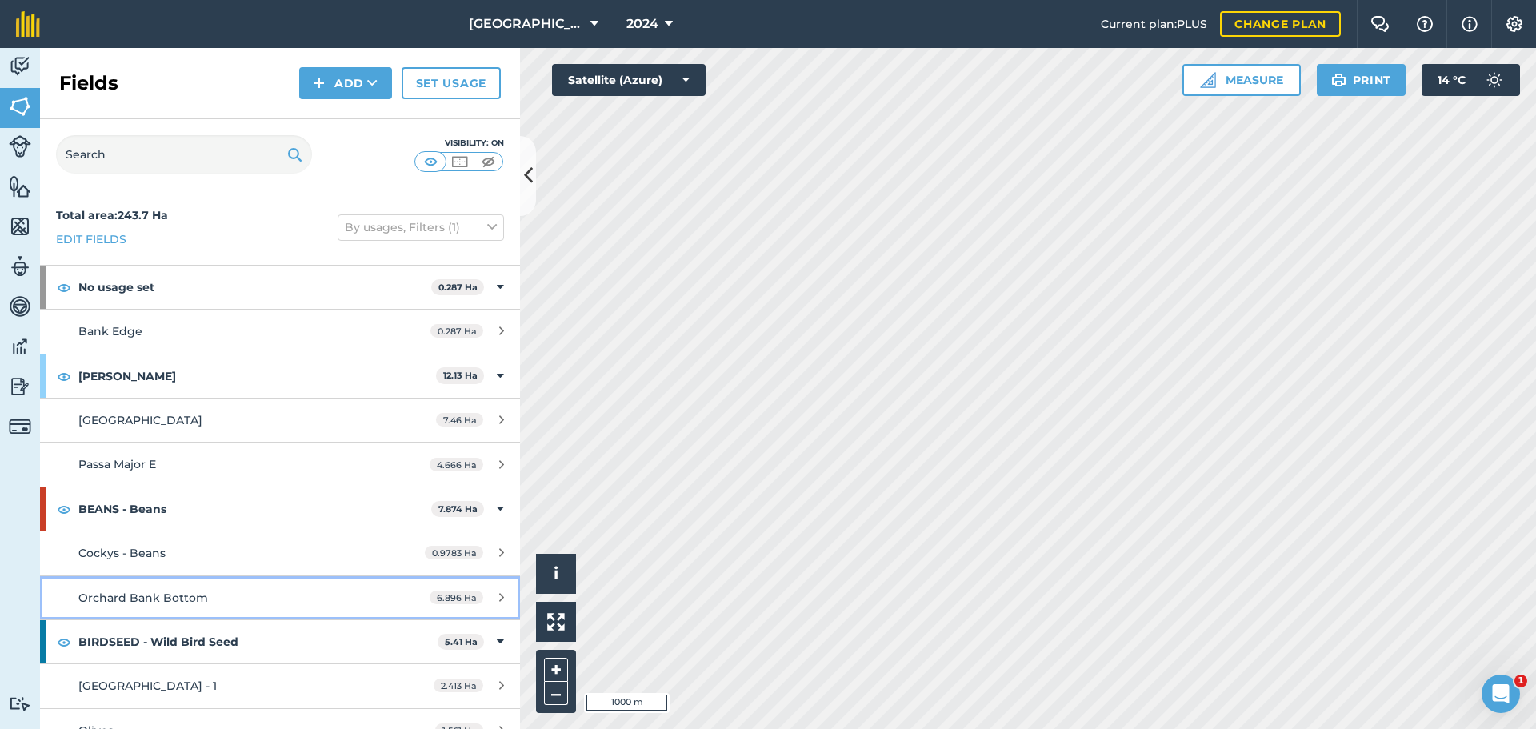
click at [219, 602] on div "Orchard Bank Bottom" at bounding box center [228, 598] width 301 height 18
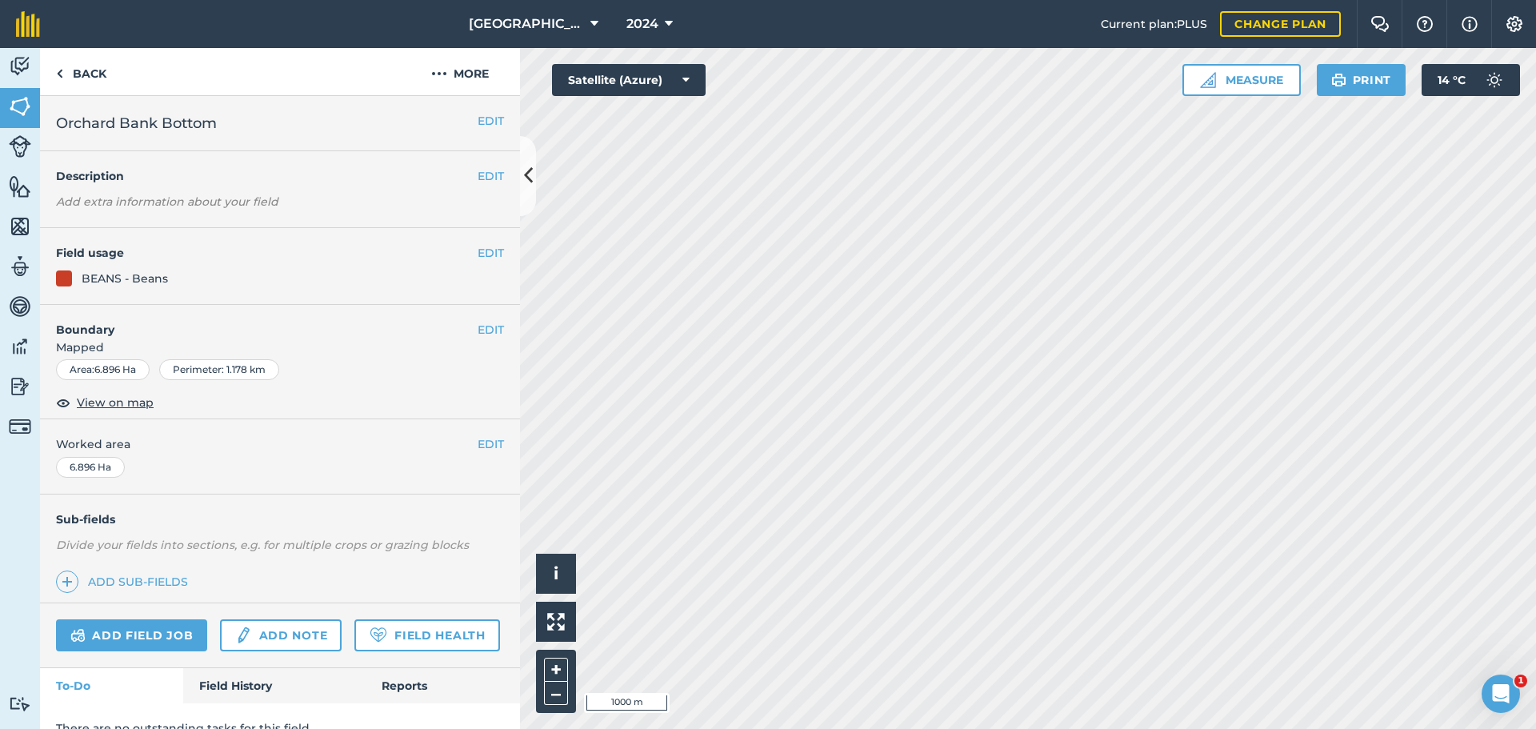
scroll to position [69, 0]
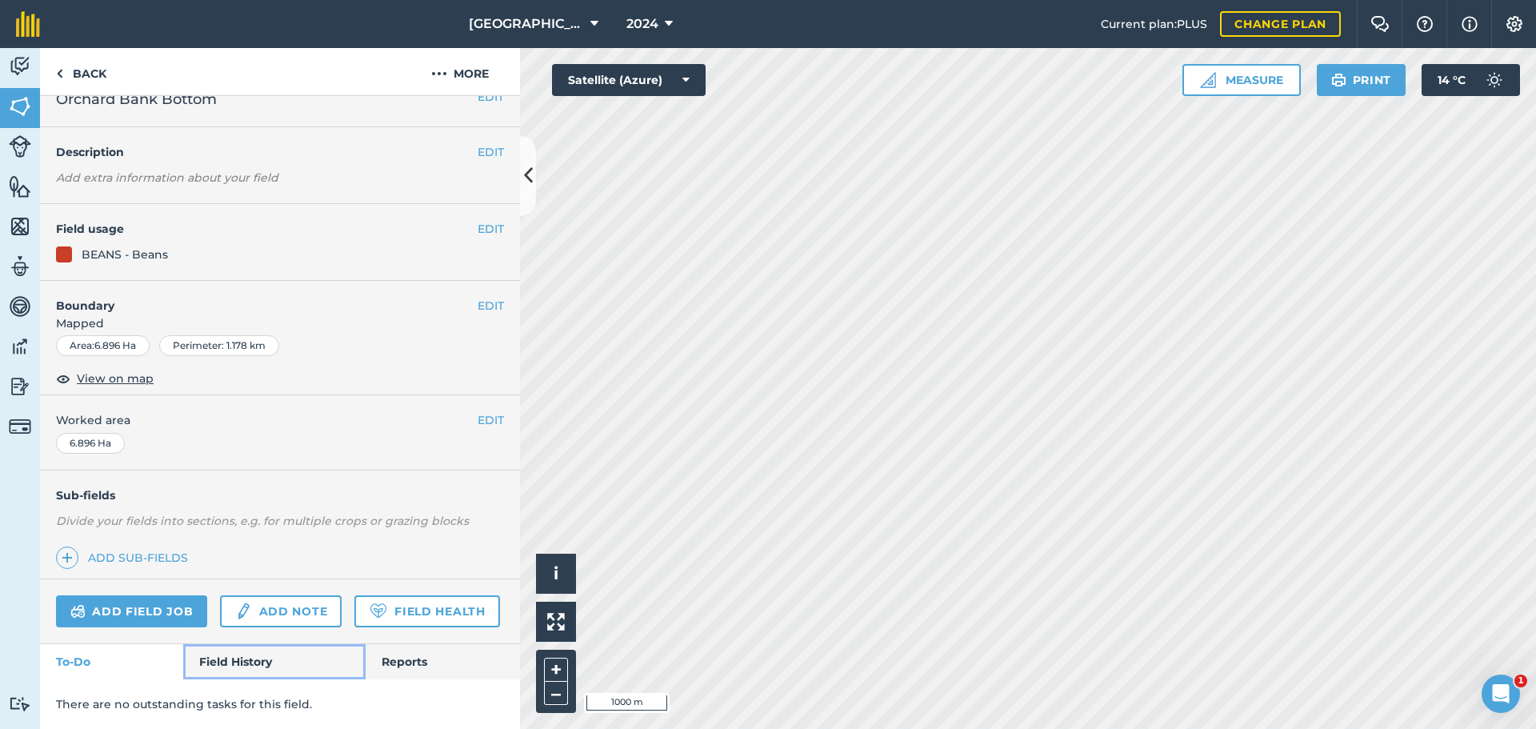
click at [230, 662] on link "Field History" at bounding box center [274, 661] width 182 height 35
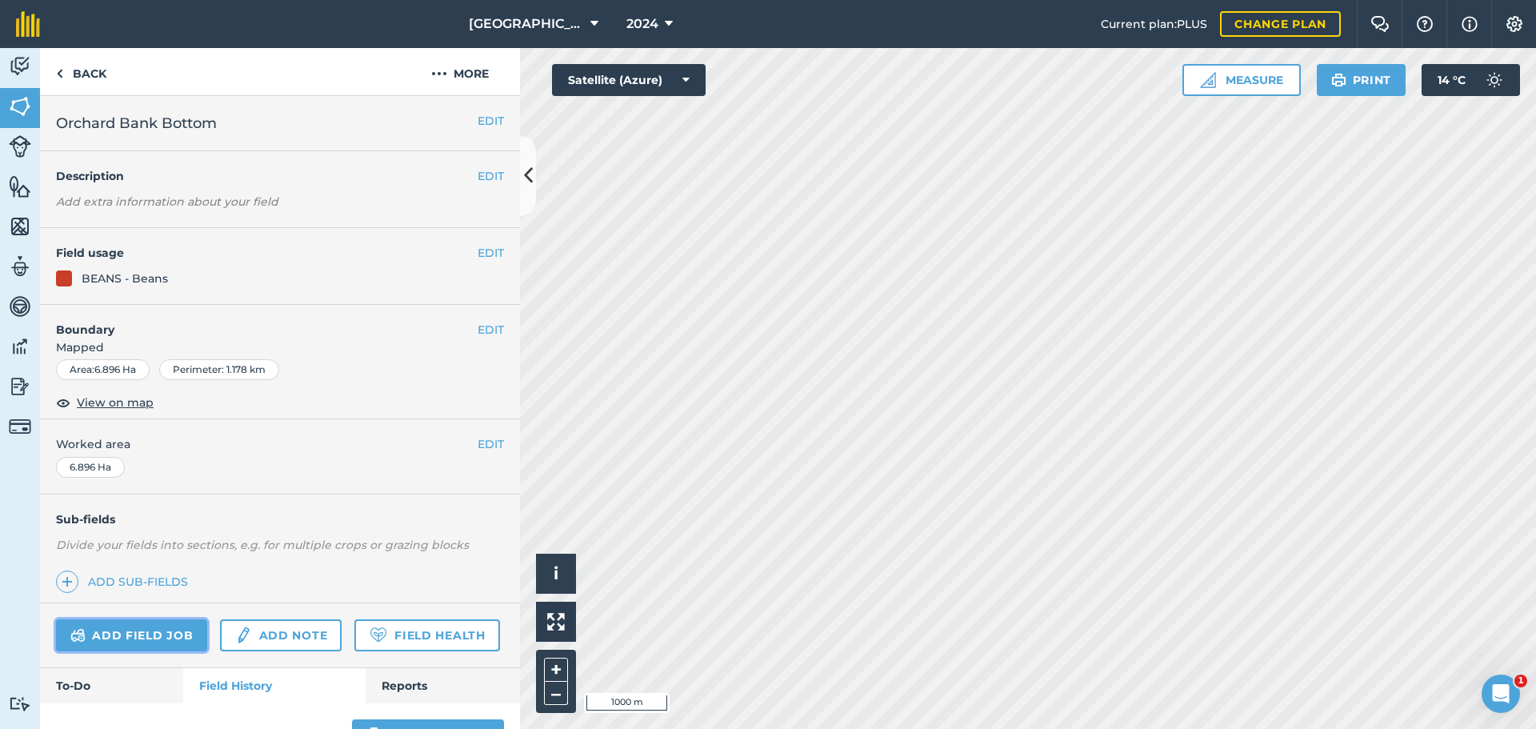
click at [160, 629] on link "Add field job" at bounding box center [131, 635] width 151 height 32
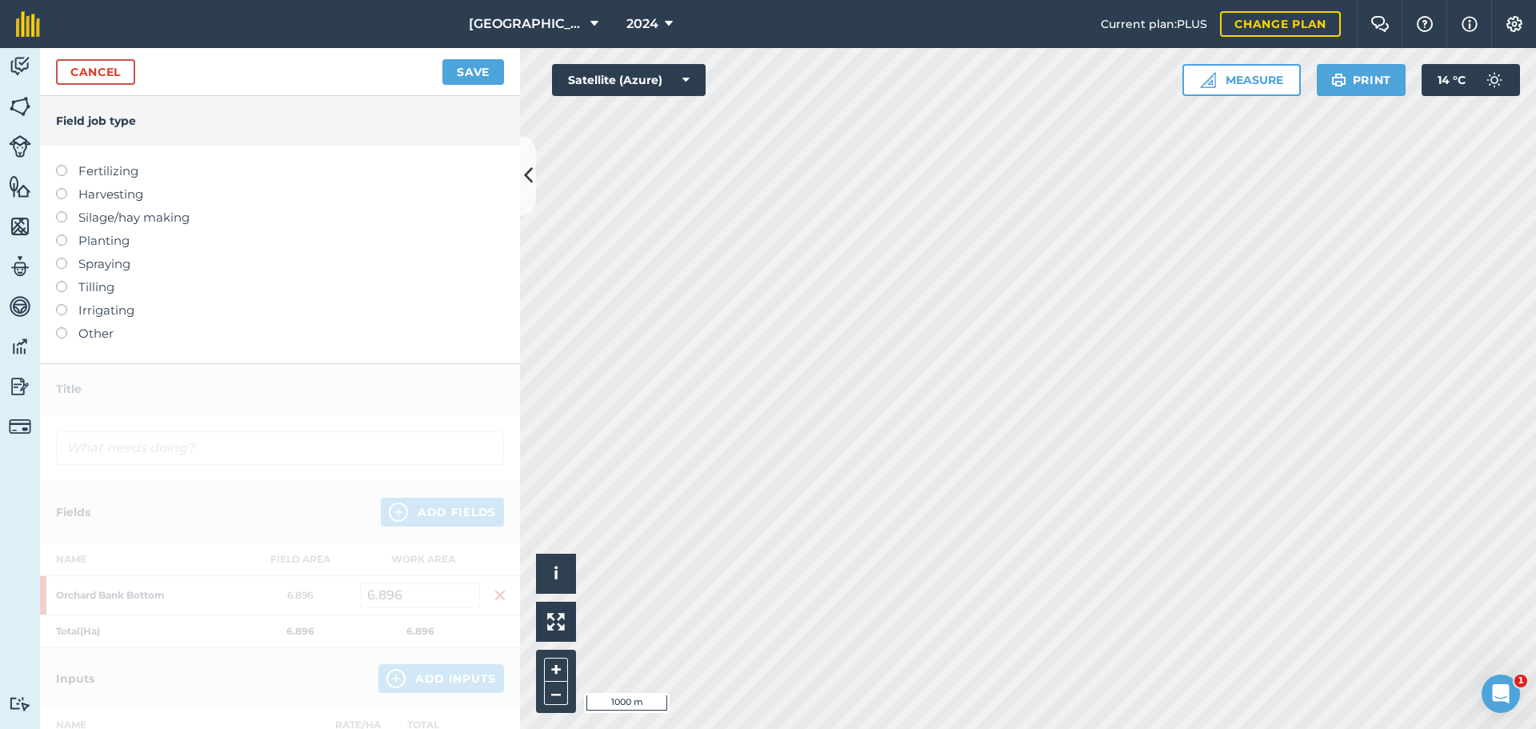
click at [61, 188] on label at bounding box center [67, 188] width 22 height 0
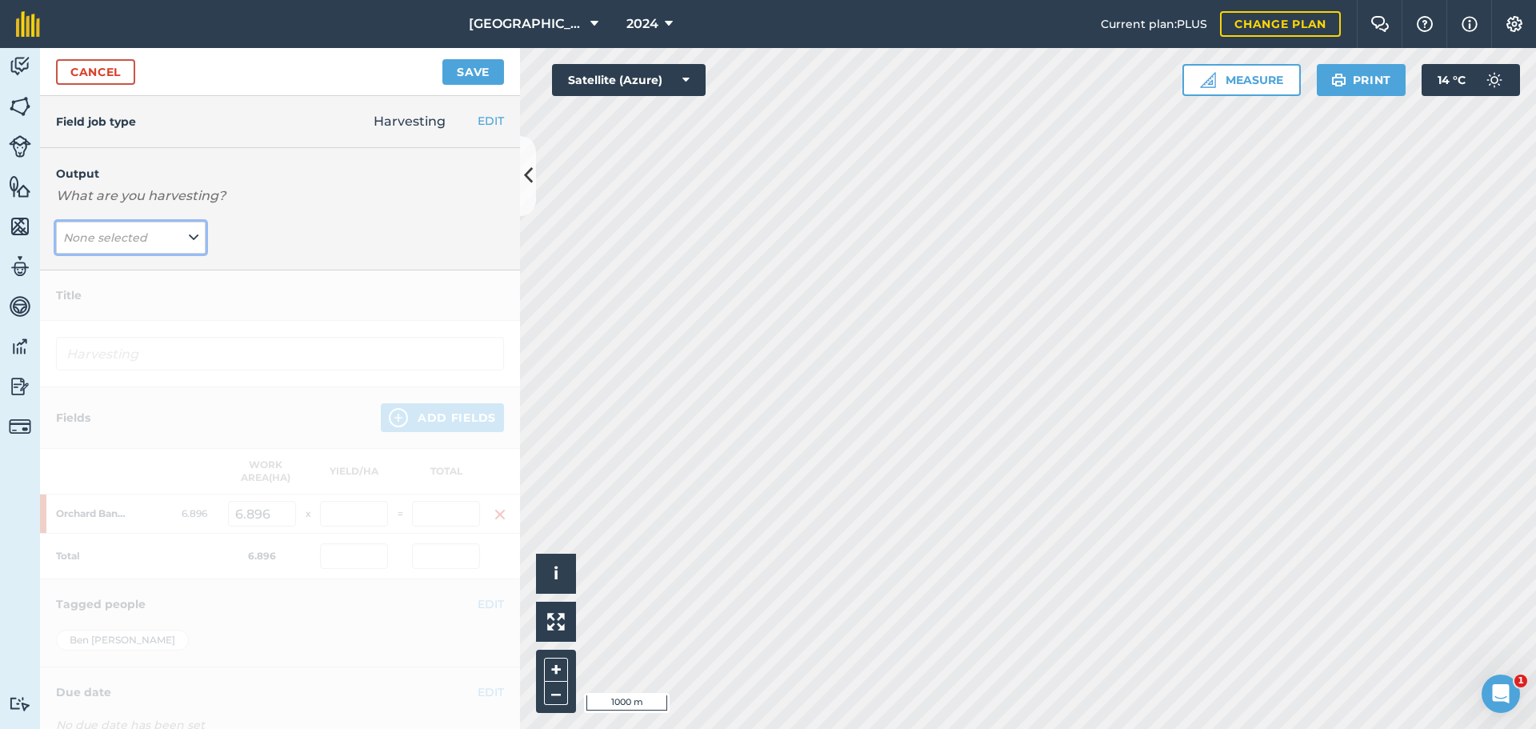
click at [121, 240] on em "None selected" at bounding box center [105, 237] width 84 height 14
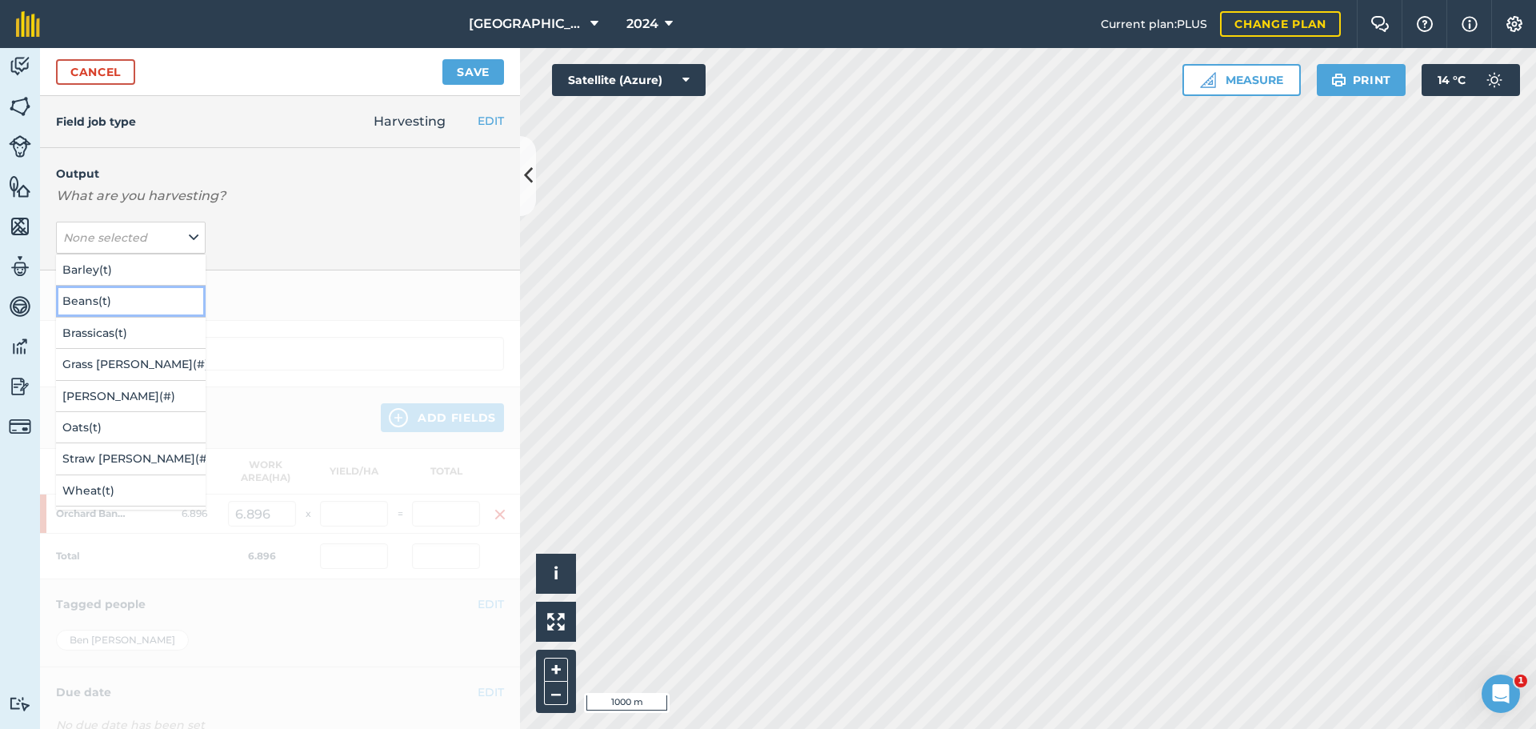
click at [126, 300] on button "Beans ( t )" at bounding box center [131, 301] width 150 height 30
type input "Harvesting Beans"
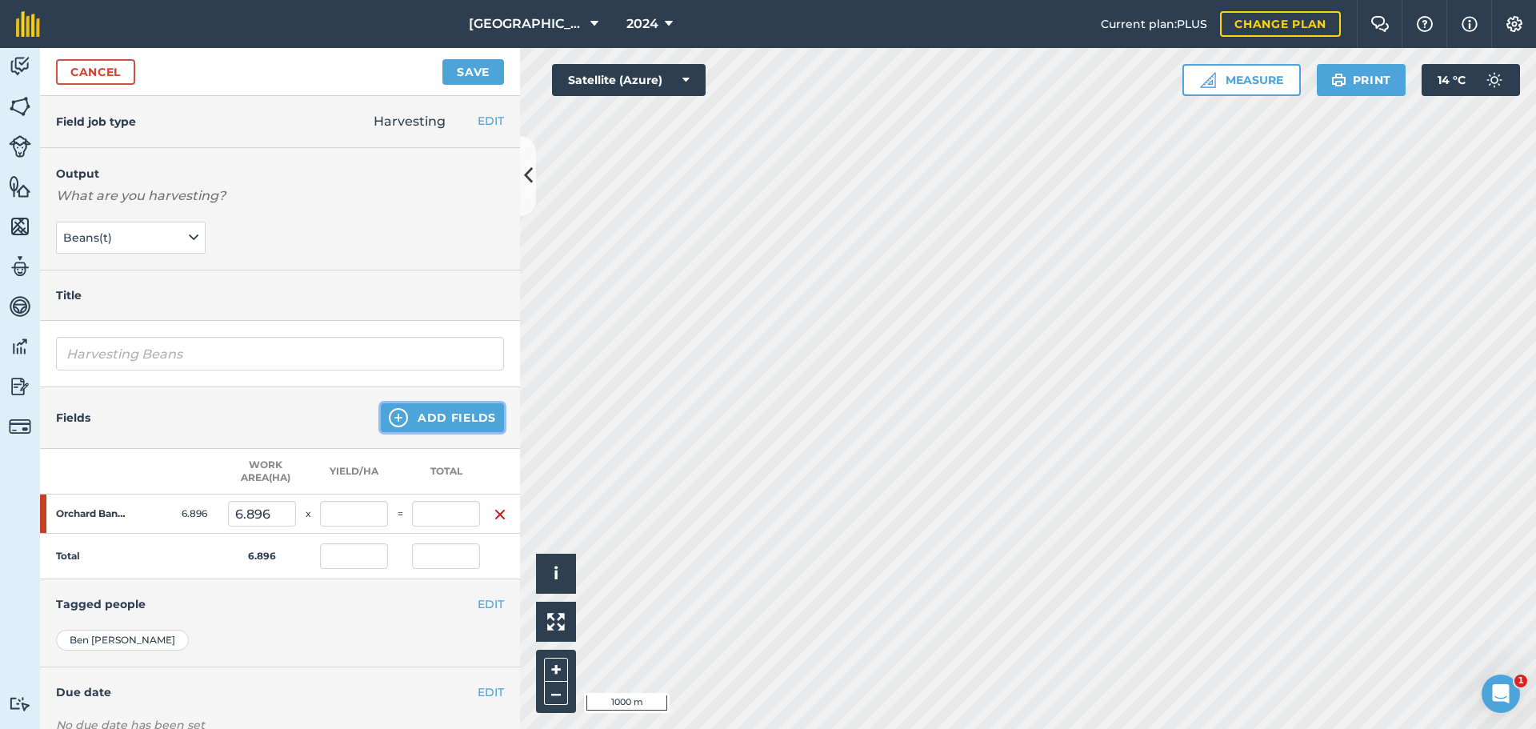
click at [420, 411] on button "Add Fields" at bounding box center [442, 417] width 123 height 29
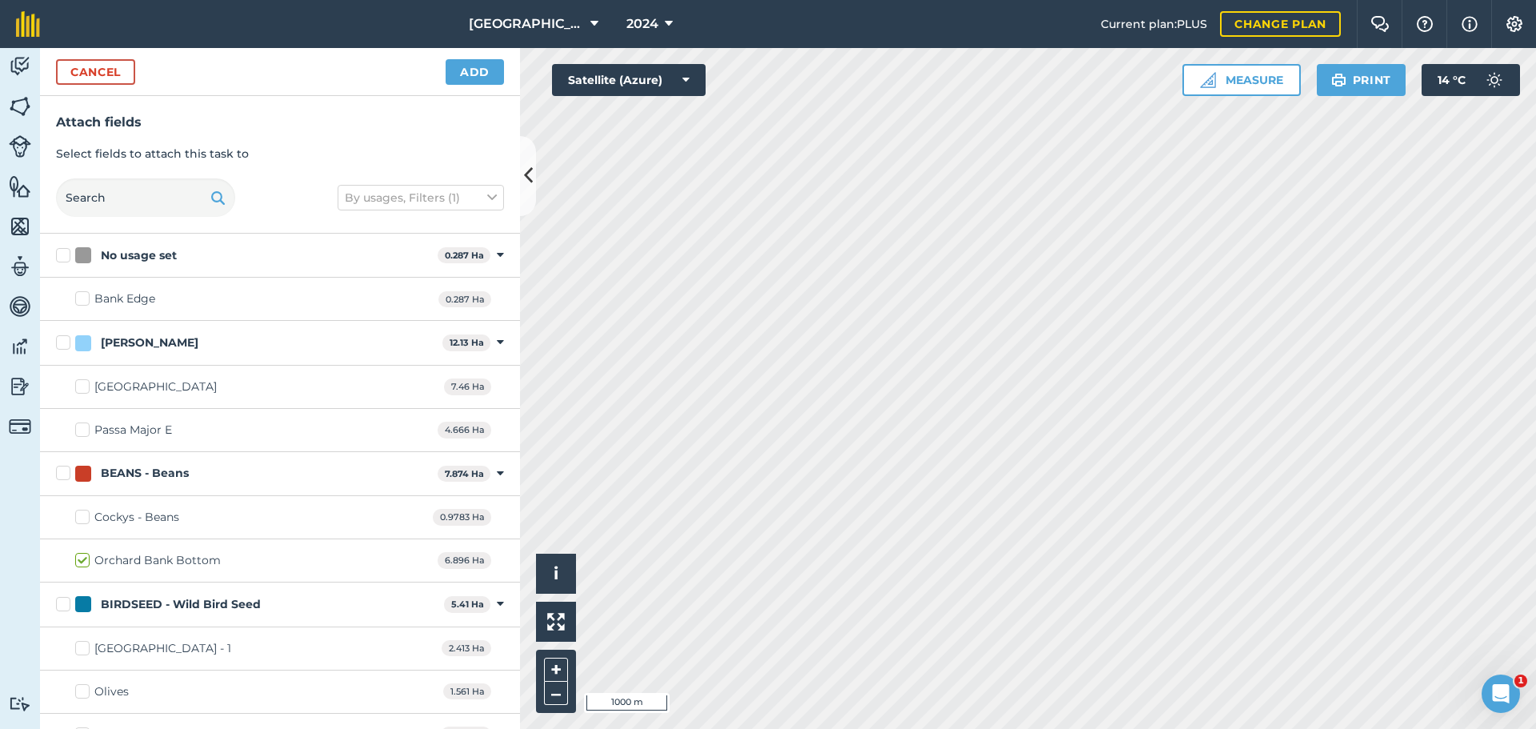
click at [81, 517] on label "Cockys - Beans" at bounding box center [127, 517] width 104 height 17
click at [81, 517] on input "Cockys - Beans" at bounding box center [80, 514] width 10 height 10
checkbox input "true"
click at [485, 76] on button "Add" at bounding box center [474, 72] width 58 height 26
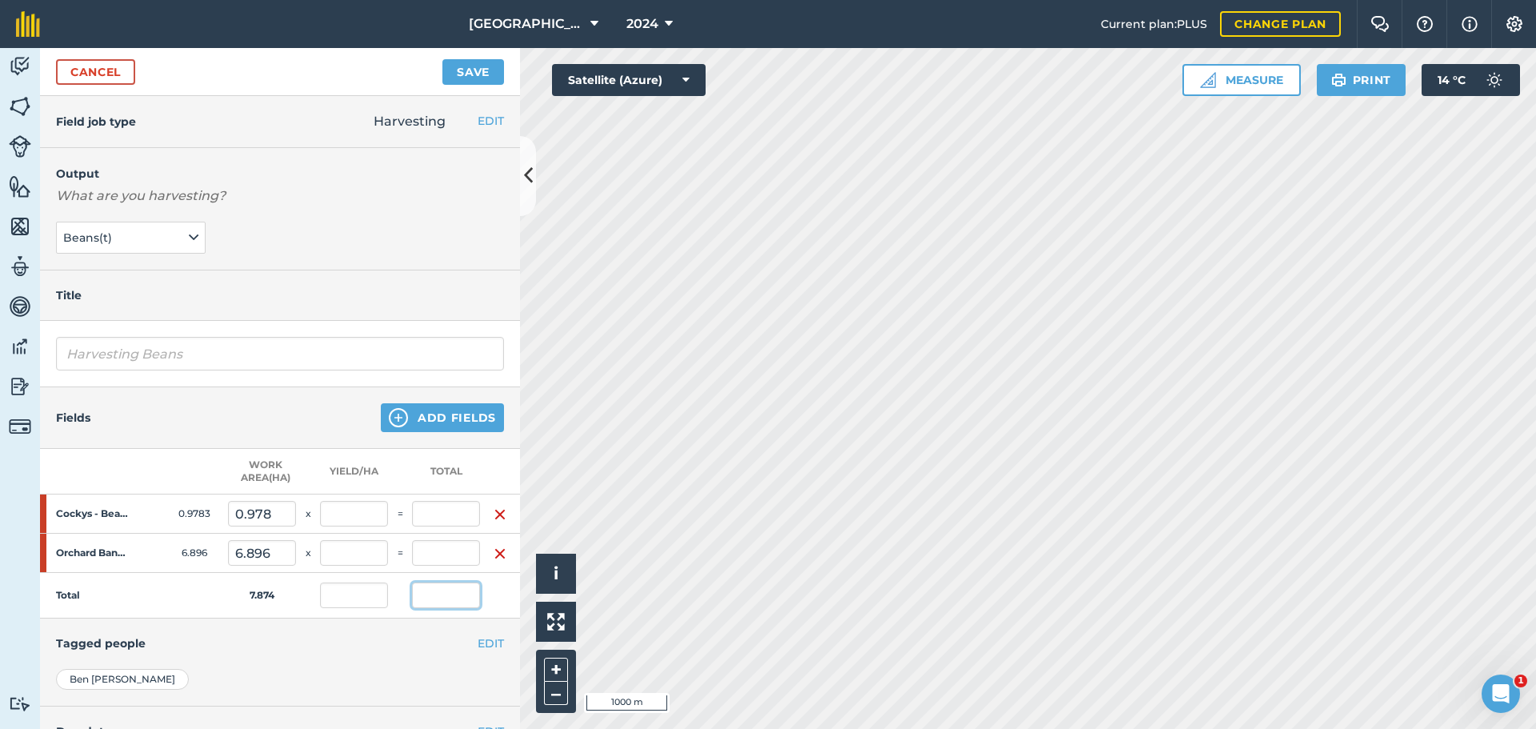
click at [448, 599] on input "text" at bounding box center [446, 595] width 68 height 26
type input "20.15"
click at [442, 59] on button "Save" at bounding box center [473, 72] width 62 height 26
type input "2.559"
type input "17.647"
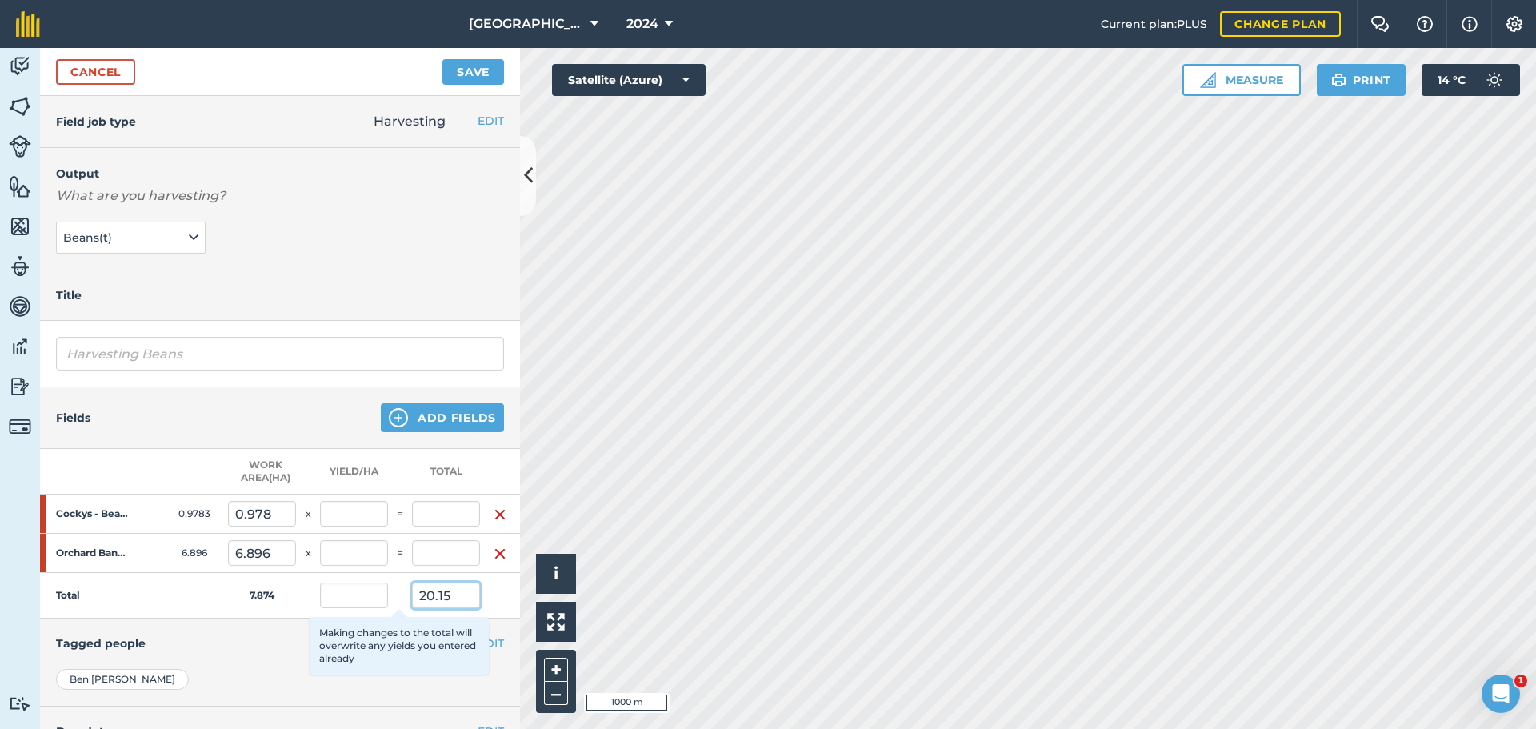
type input "2.559"
type input "2.504"
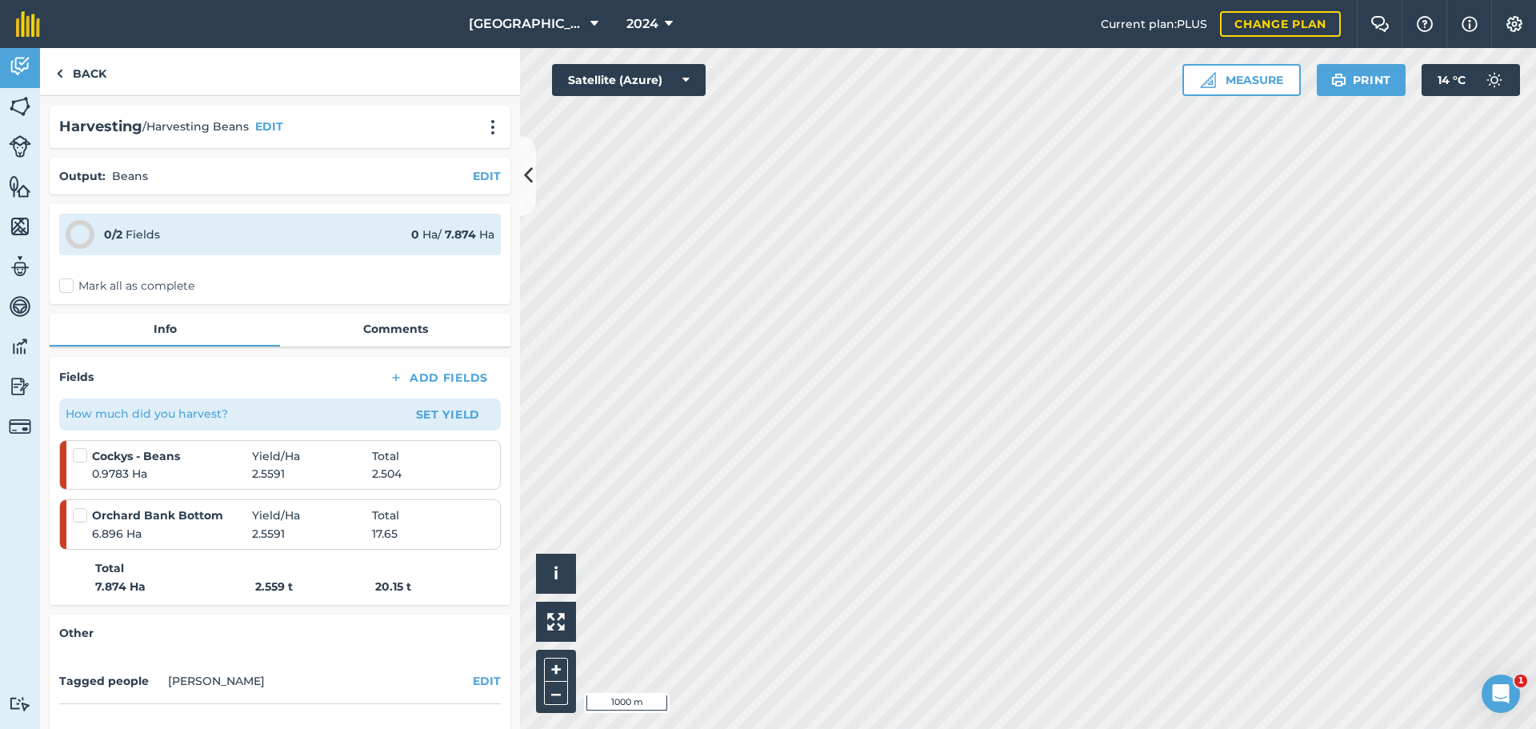
click at [68, 287] on label "Mark all as complete" at bounding box center [126, 286] width 135 height 17
click at [68, 287] on input "Mark all as complete" at bounding box center [64, 283] width 10 height 10
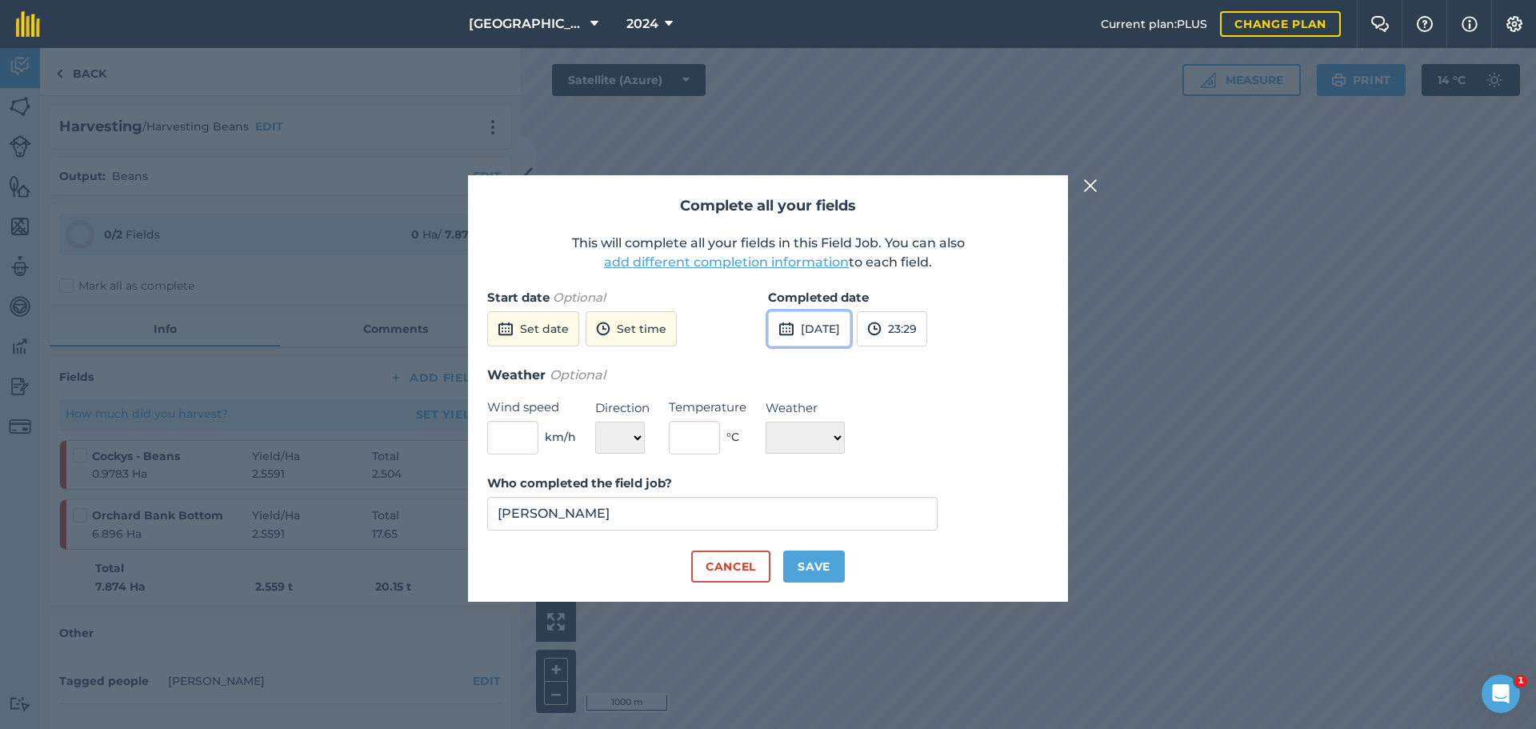
click at [836, 329] on button "[DATE]" at bounding box center [809, 328] width 82 height 35
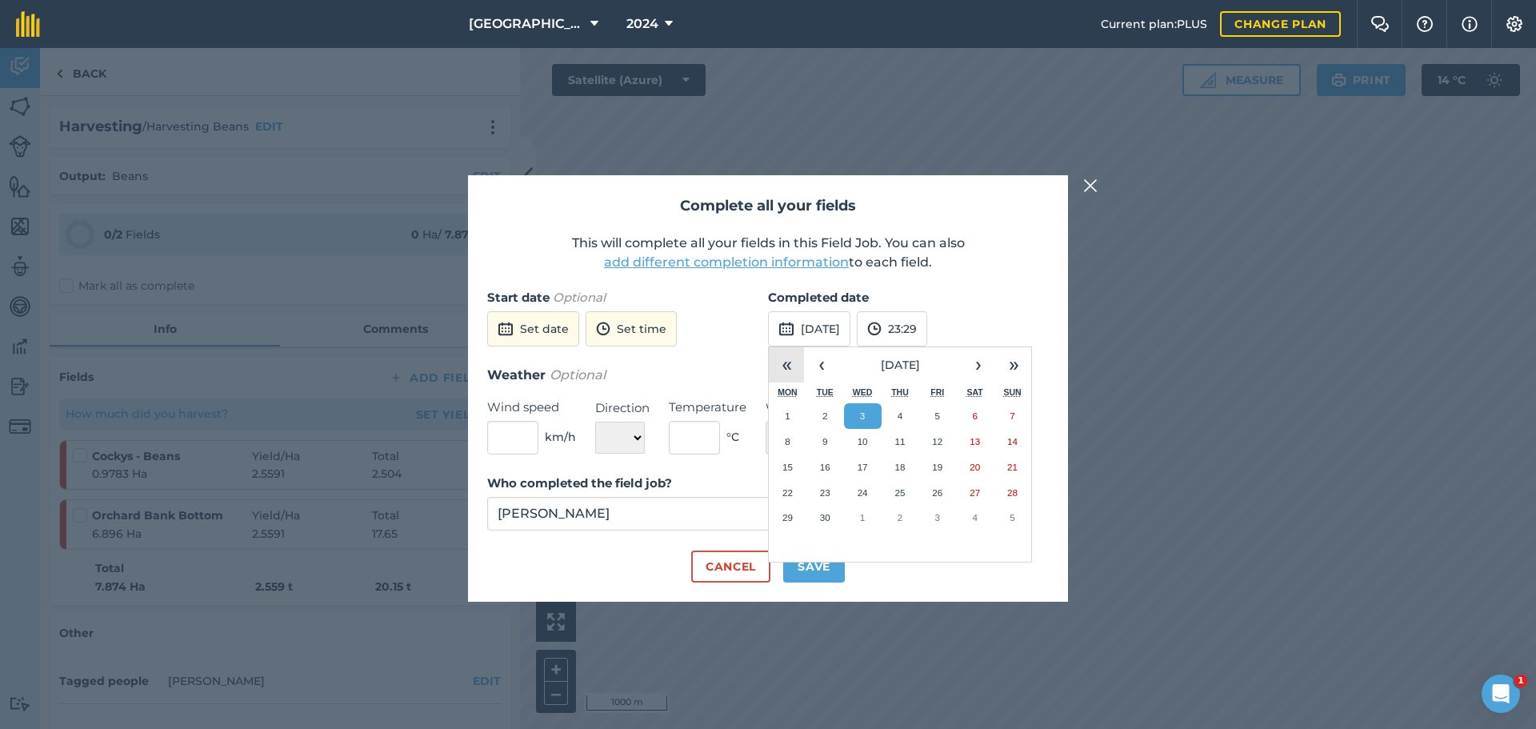
click at [792, 369] on button "«" at bounding box center [786, 364] width 35 height 35
click at [814, 366] on button "‹" at bounding box center [821, 364] width 35 height 35
click at [897, 515] on abbr "29" at bounding box center [899, 517] width 10 height 10
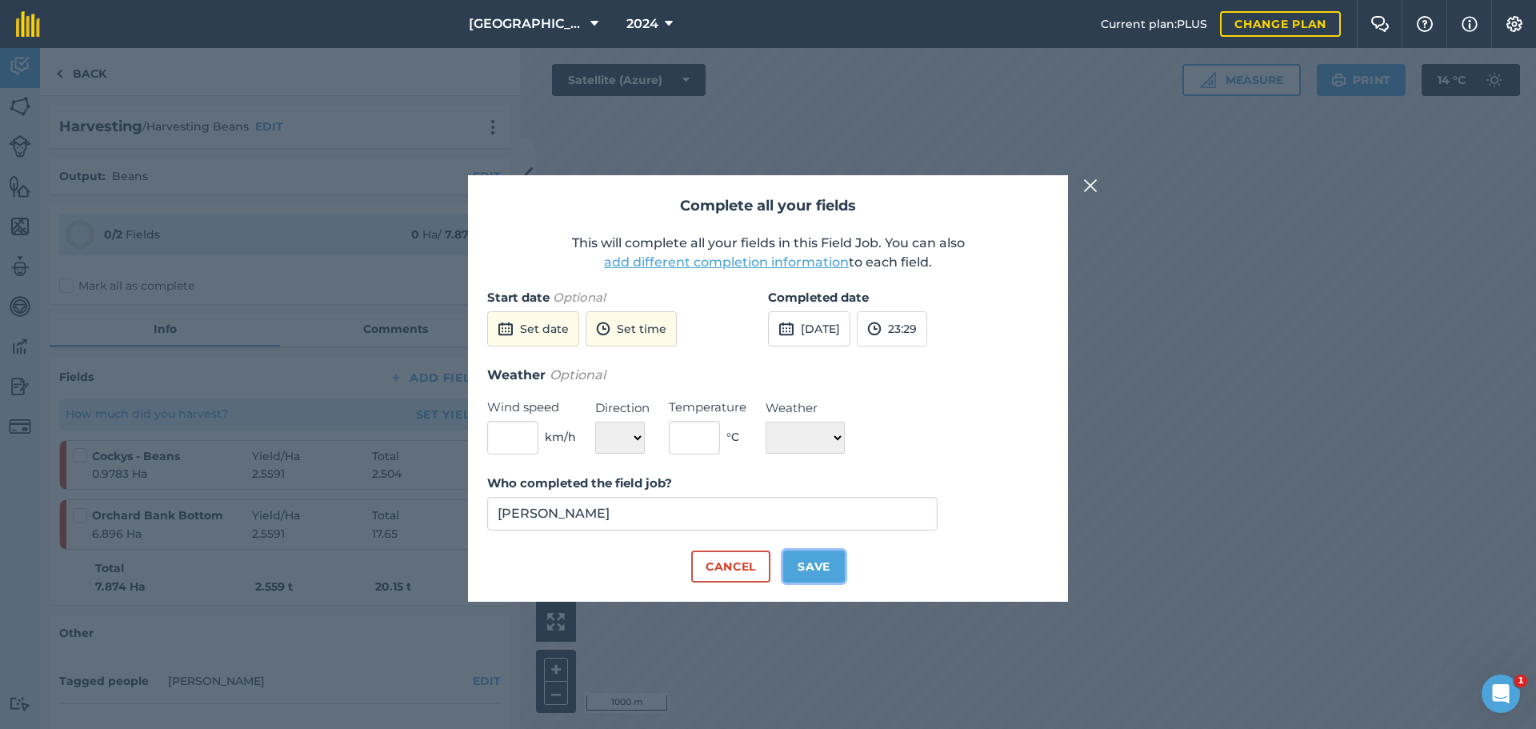
click at [817, 558] on button "Save" at bounding box center [814, 566] width 62 height 32
checkbox input "true"
